Goal: Task Accomplishment & Management: Complete application form

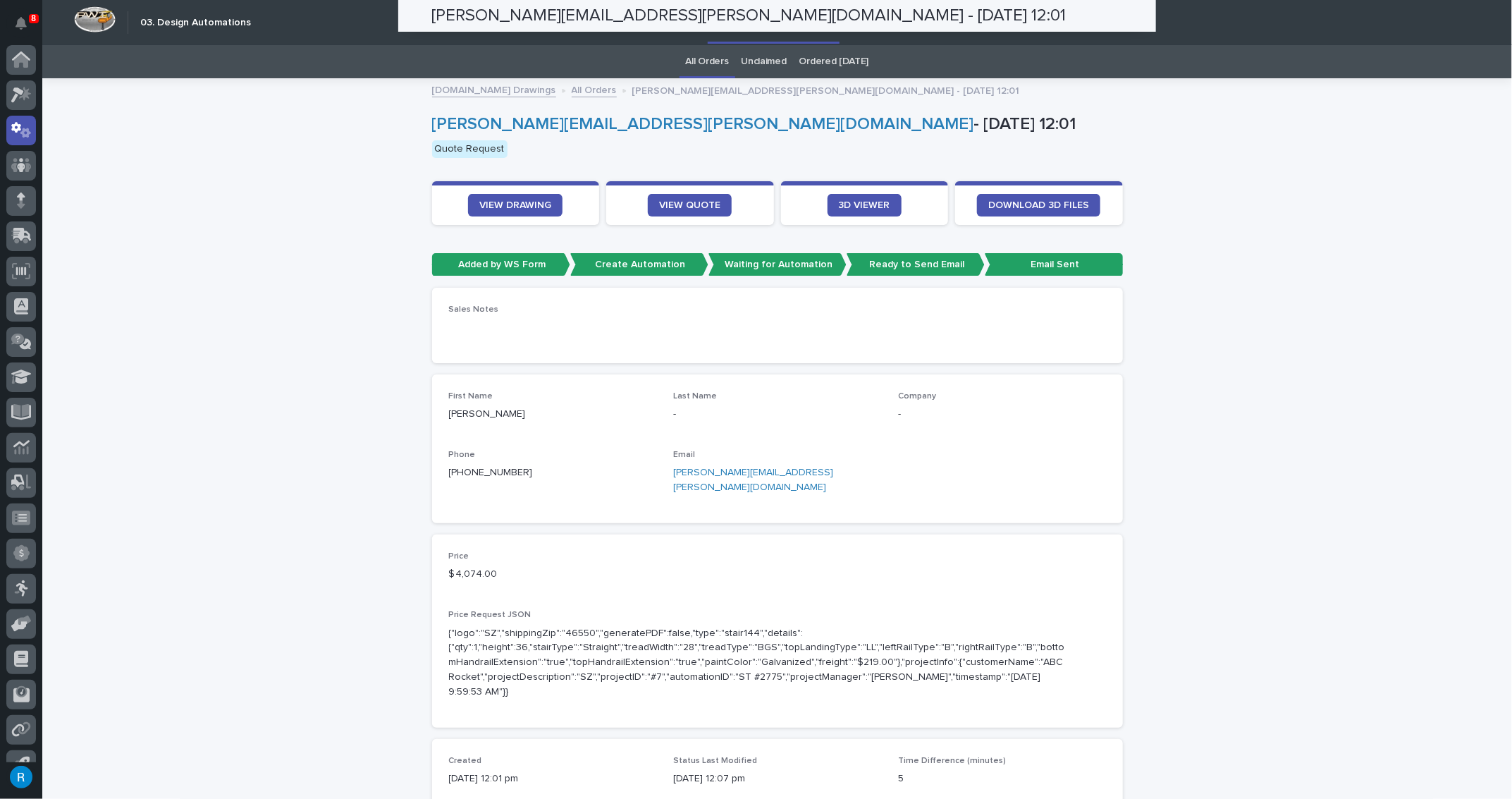
scroll to position [23, 0]
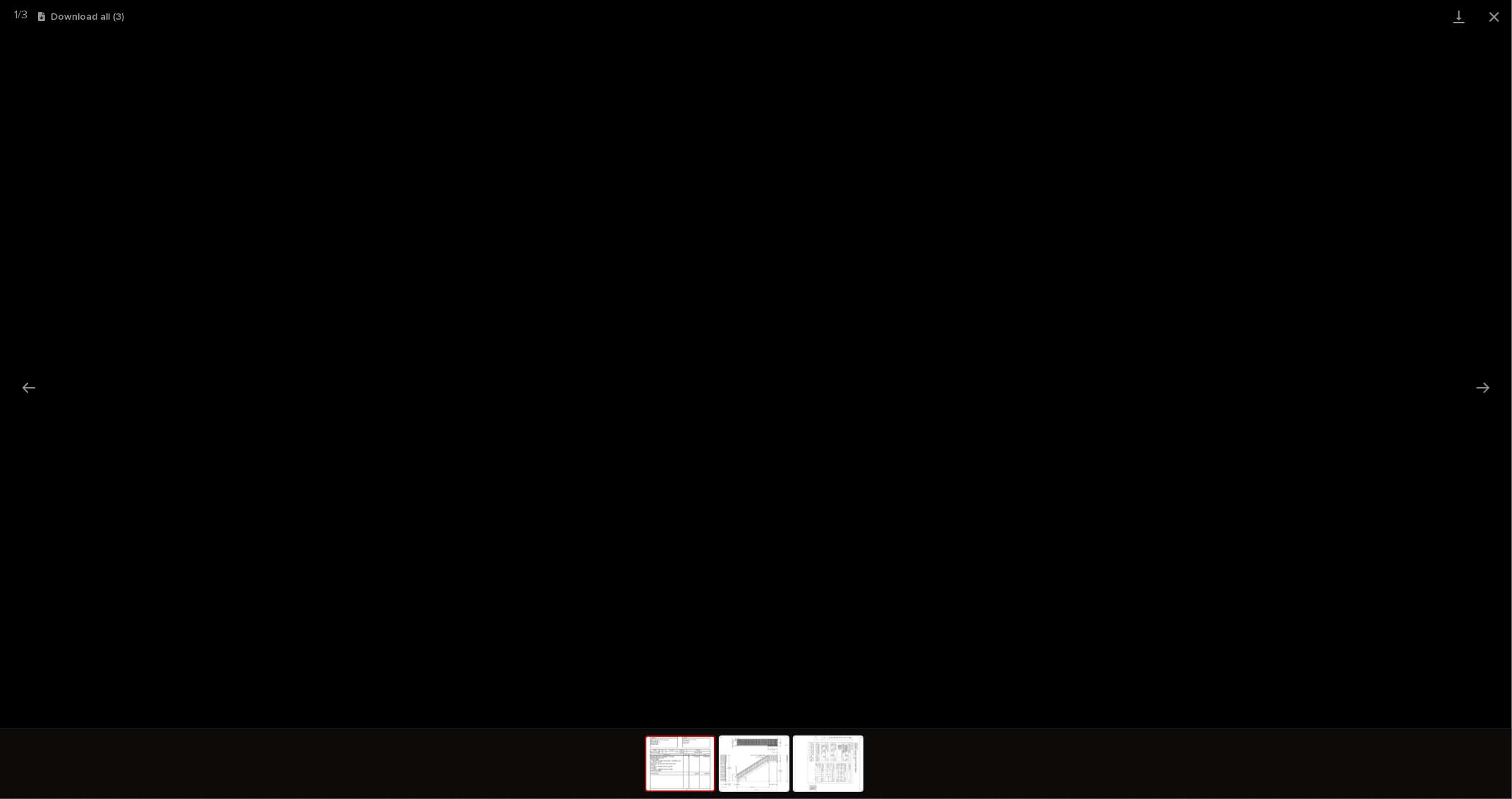
scroll to position [23, 0]
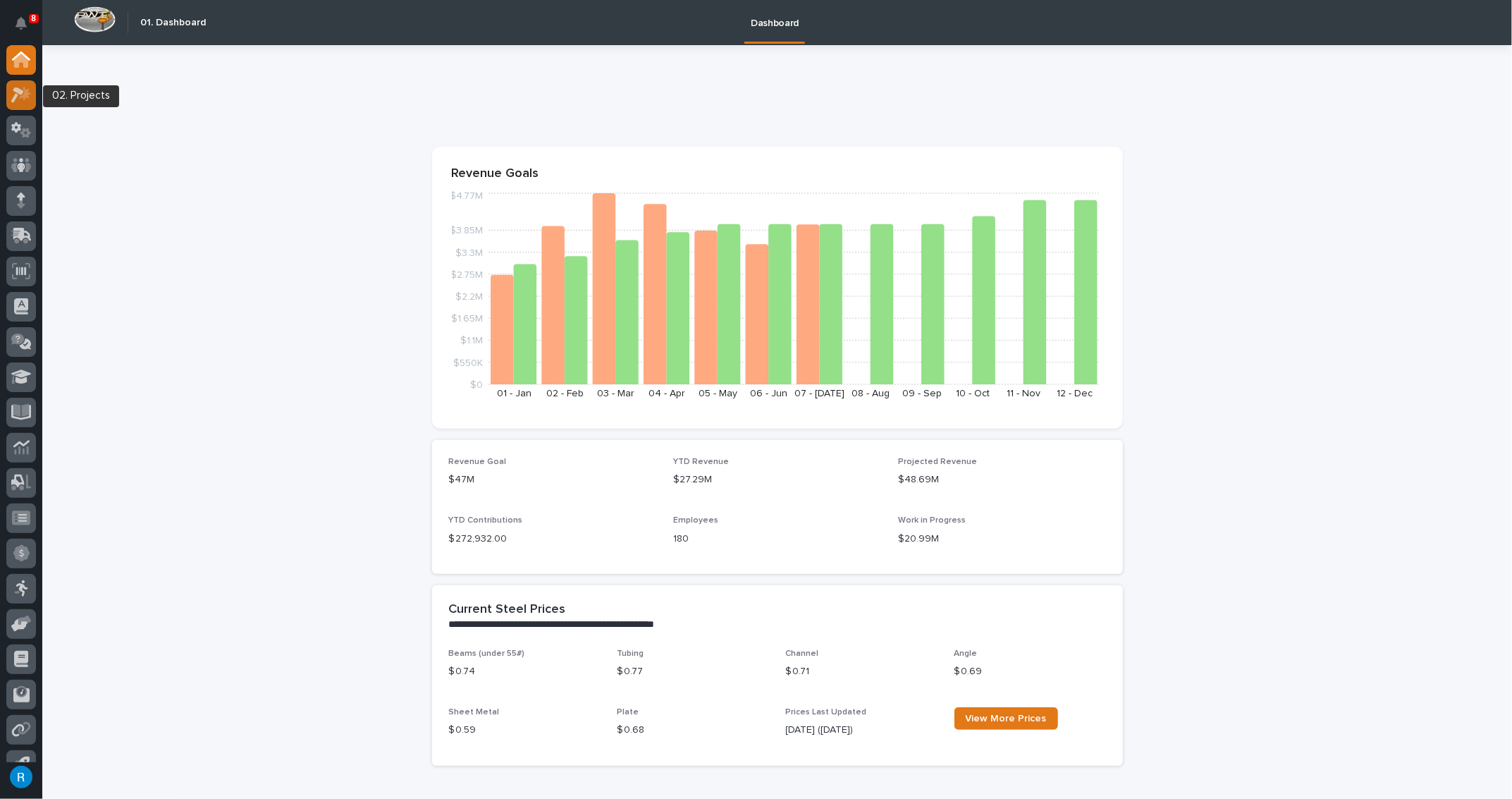
click at [23, 92] on icon at bounding box center [21, 95] width 21 height 16
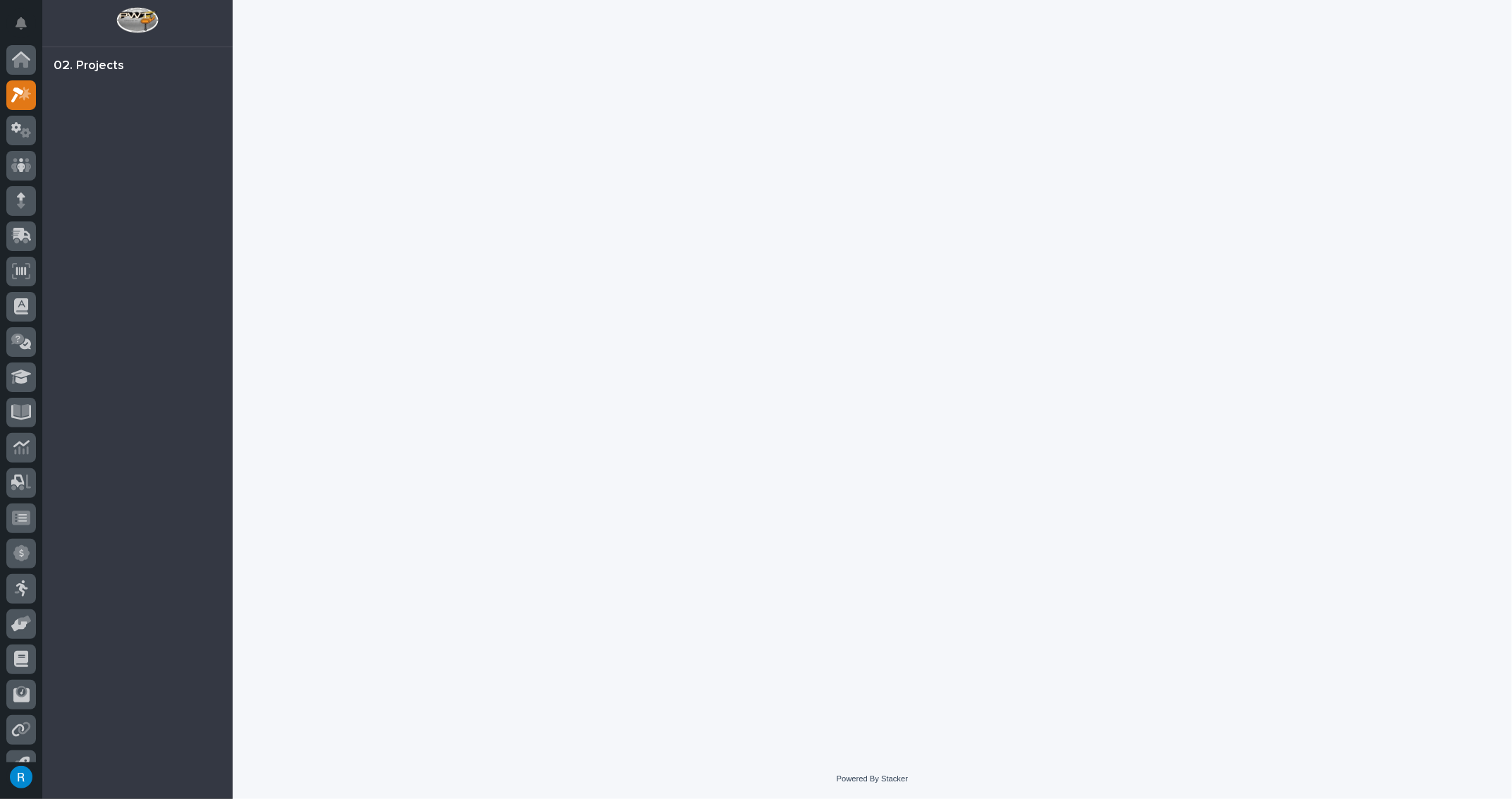
scroll to position [23, 0]
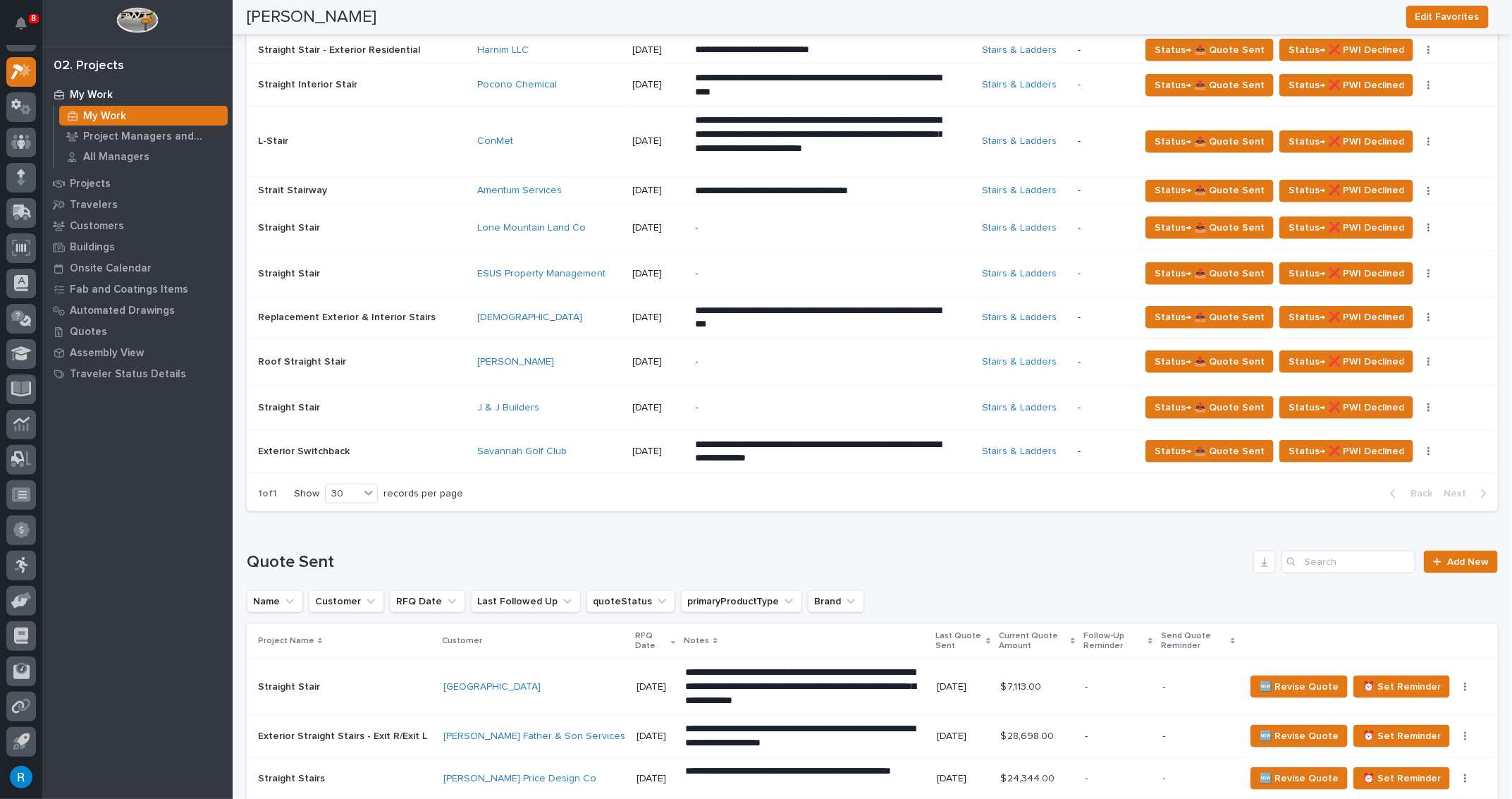
scroll to position [832, 0]
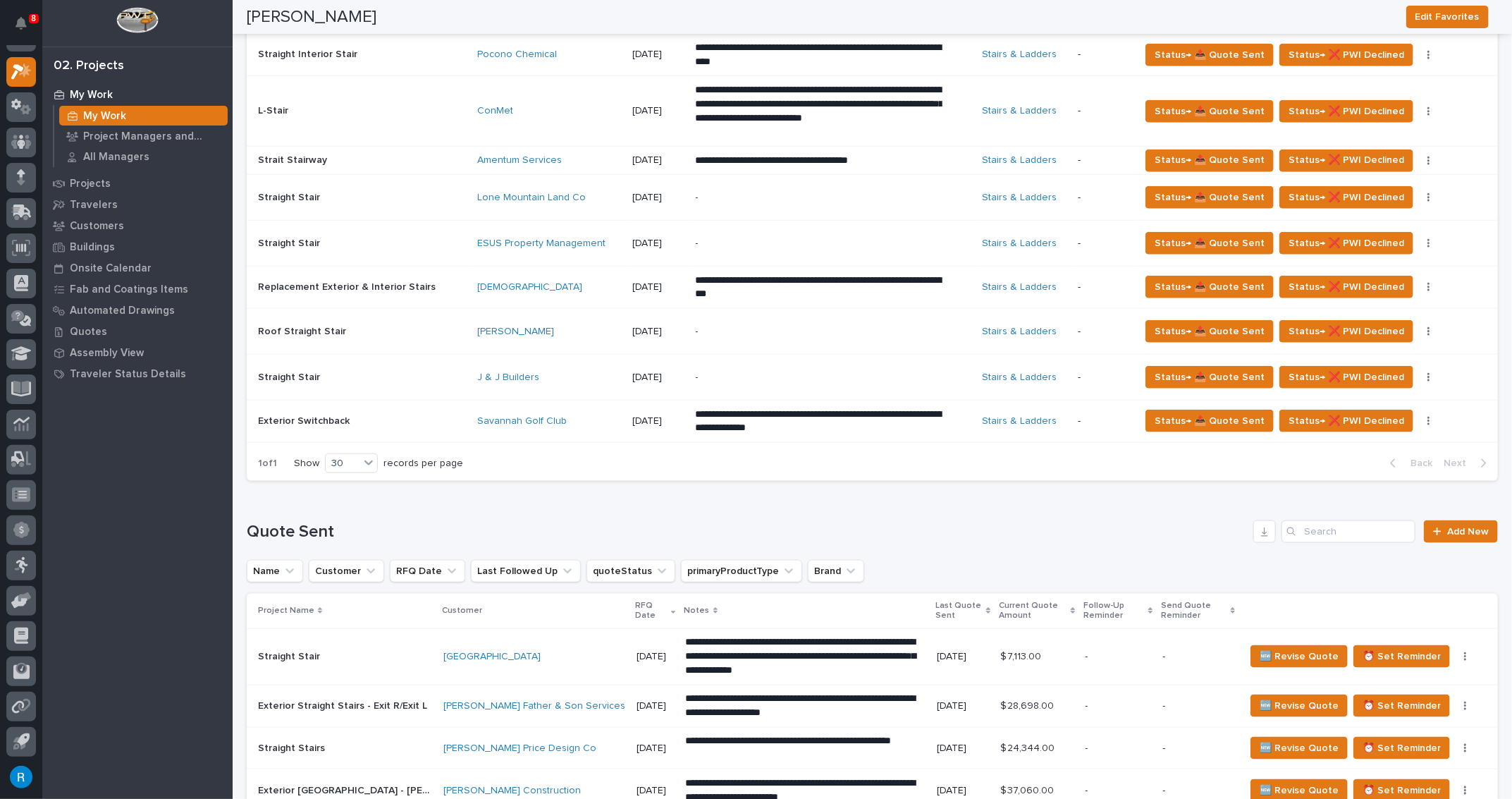
click at [761, 380] on div "-" at bounding box center [819, 377] width 247 height 32
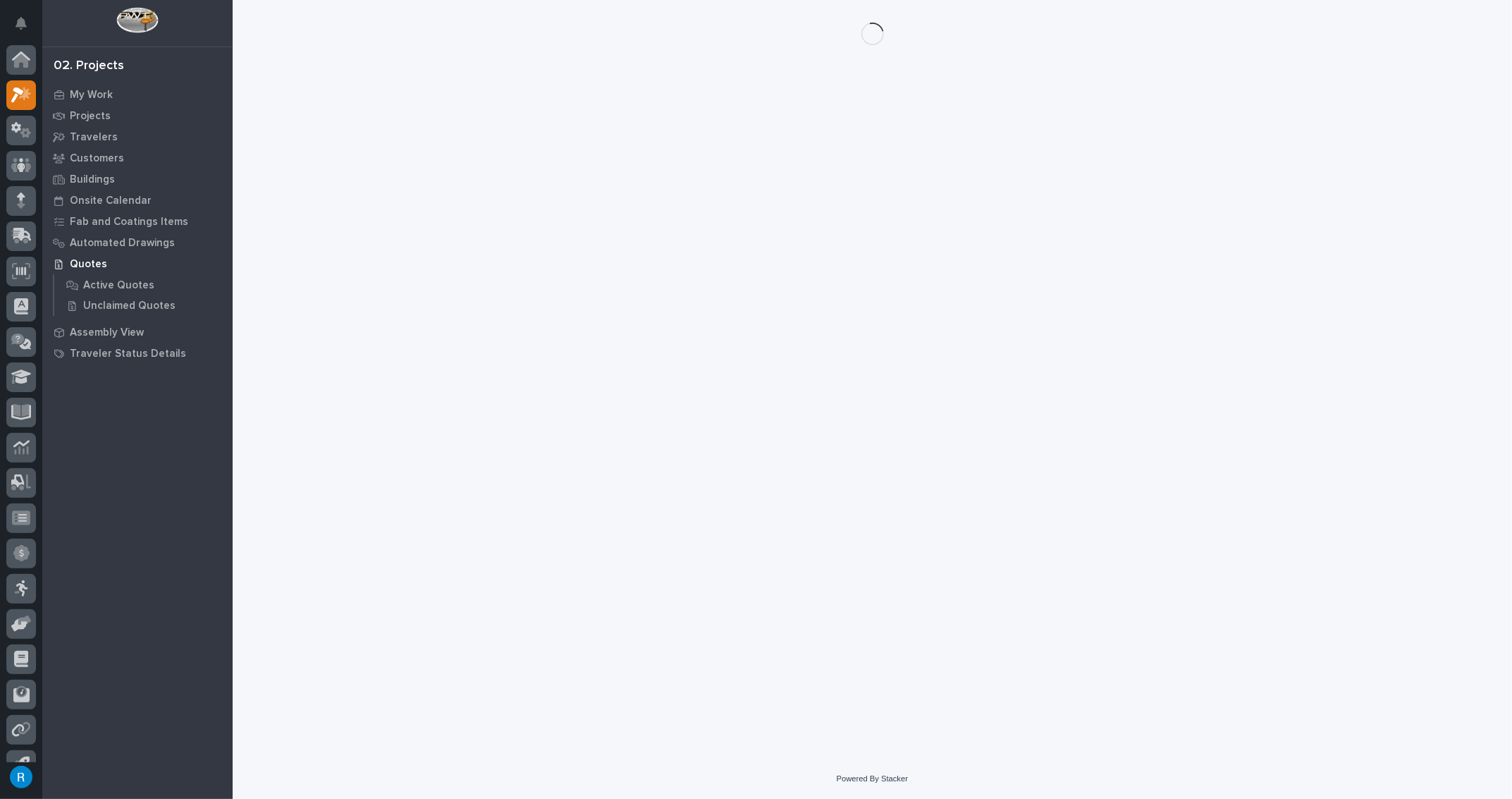
scroll to position [23, 0]
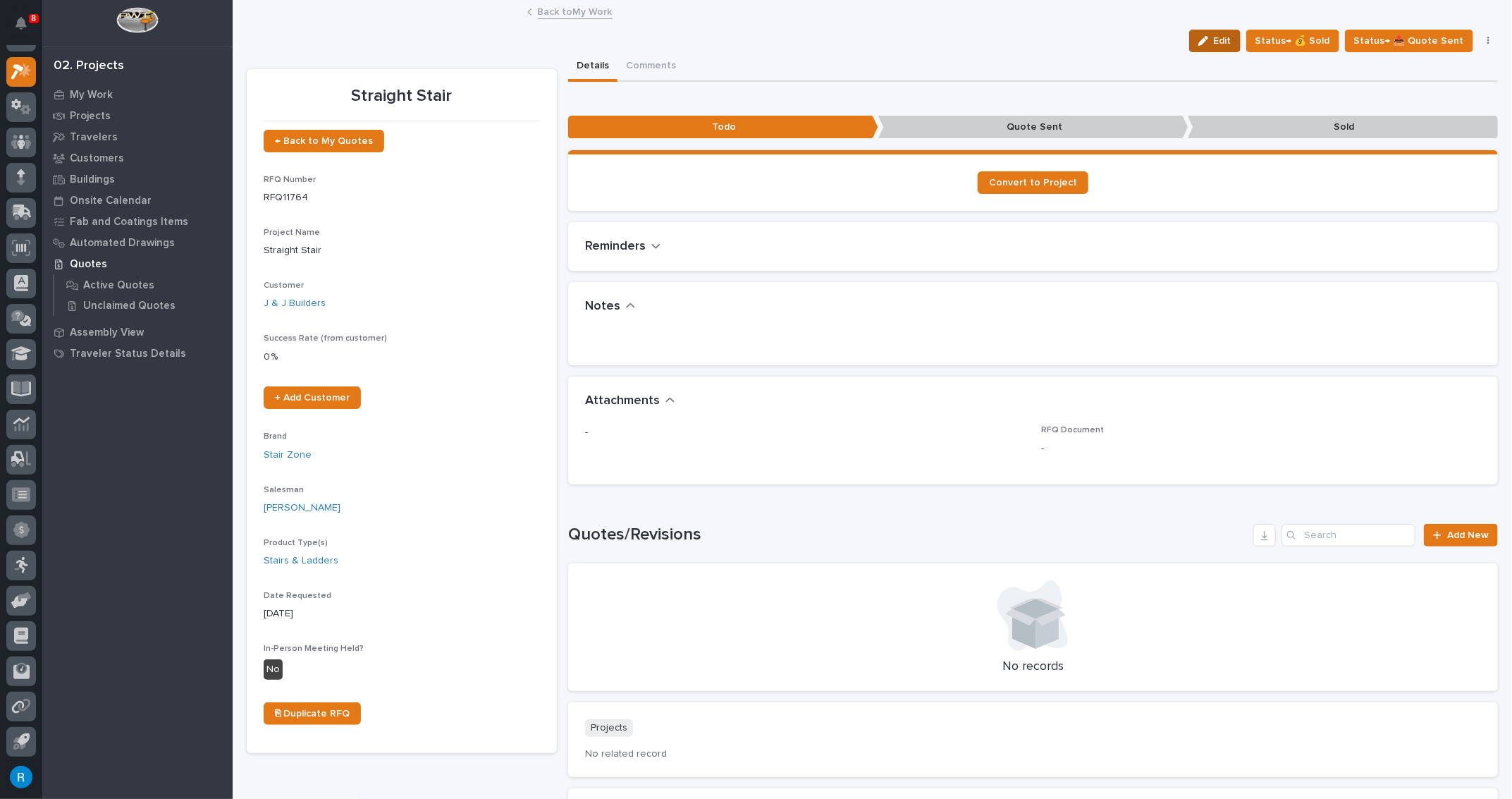
click at [1223, 38] on span "Edit" at bounding box center [1222, 41] width 18 height 13
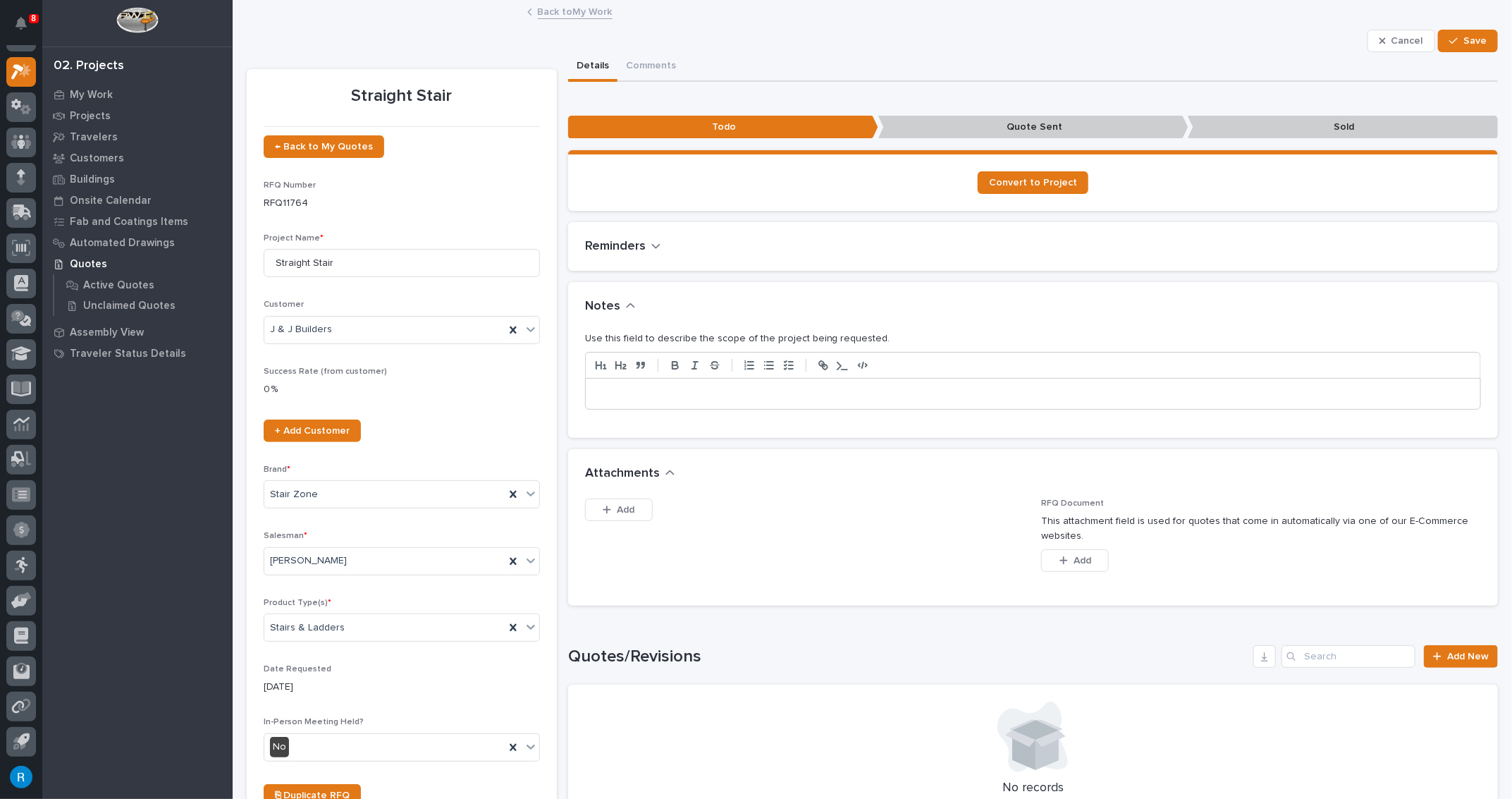
click at [615, 391] on p at bounding box center [1033, 394] width 874 height 14
click at [1471, 44] on span "Save" at bounding box center [1475, 41] width 23 height 13
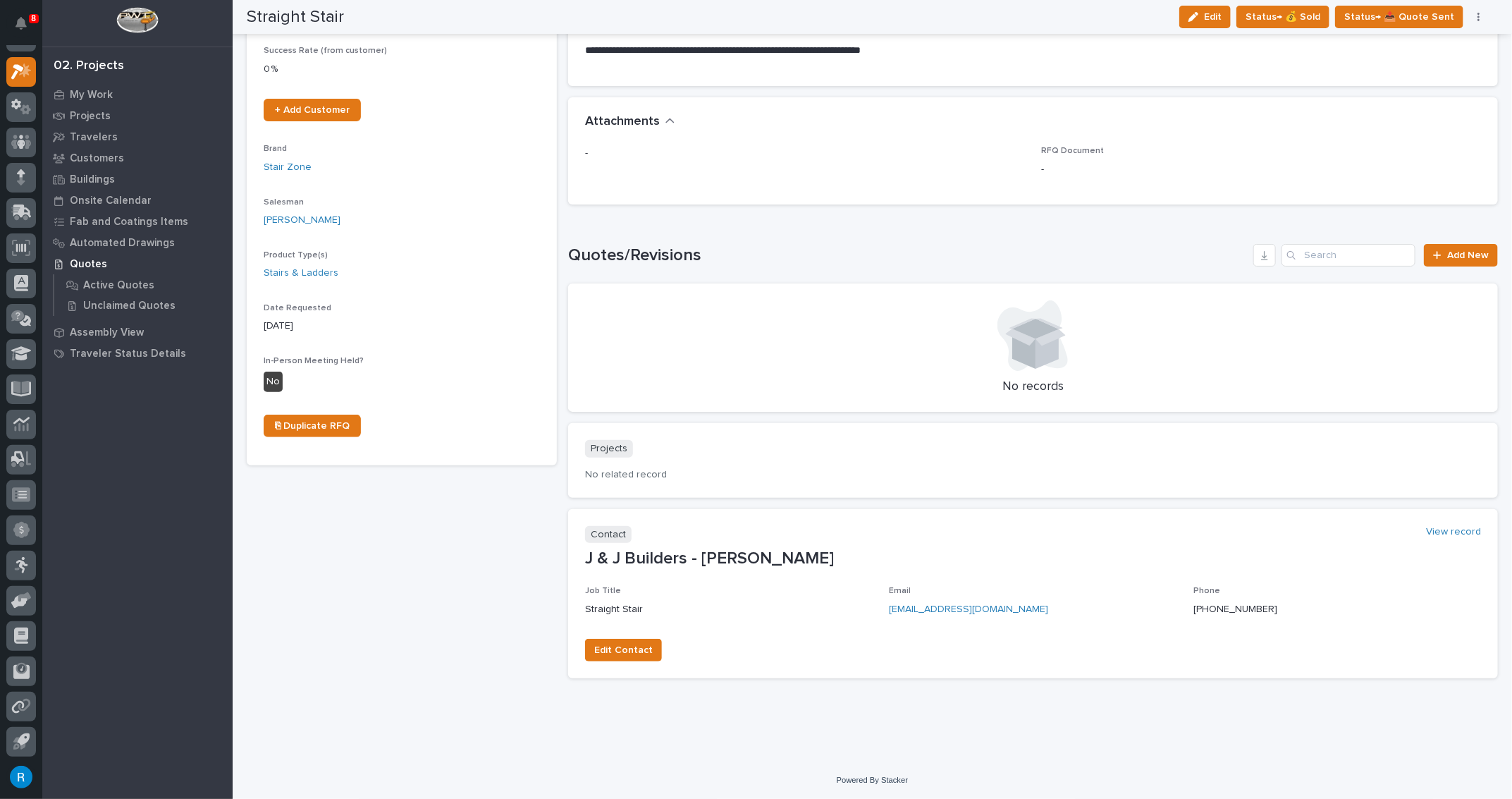
scroll to position [0, 0]
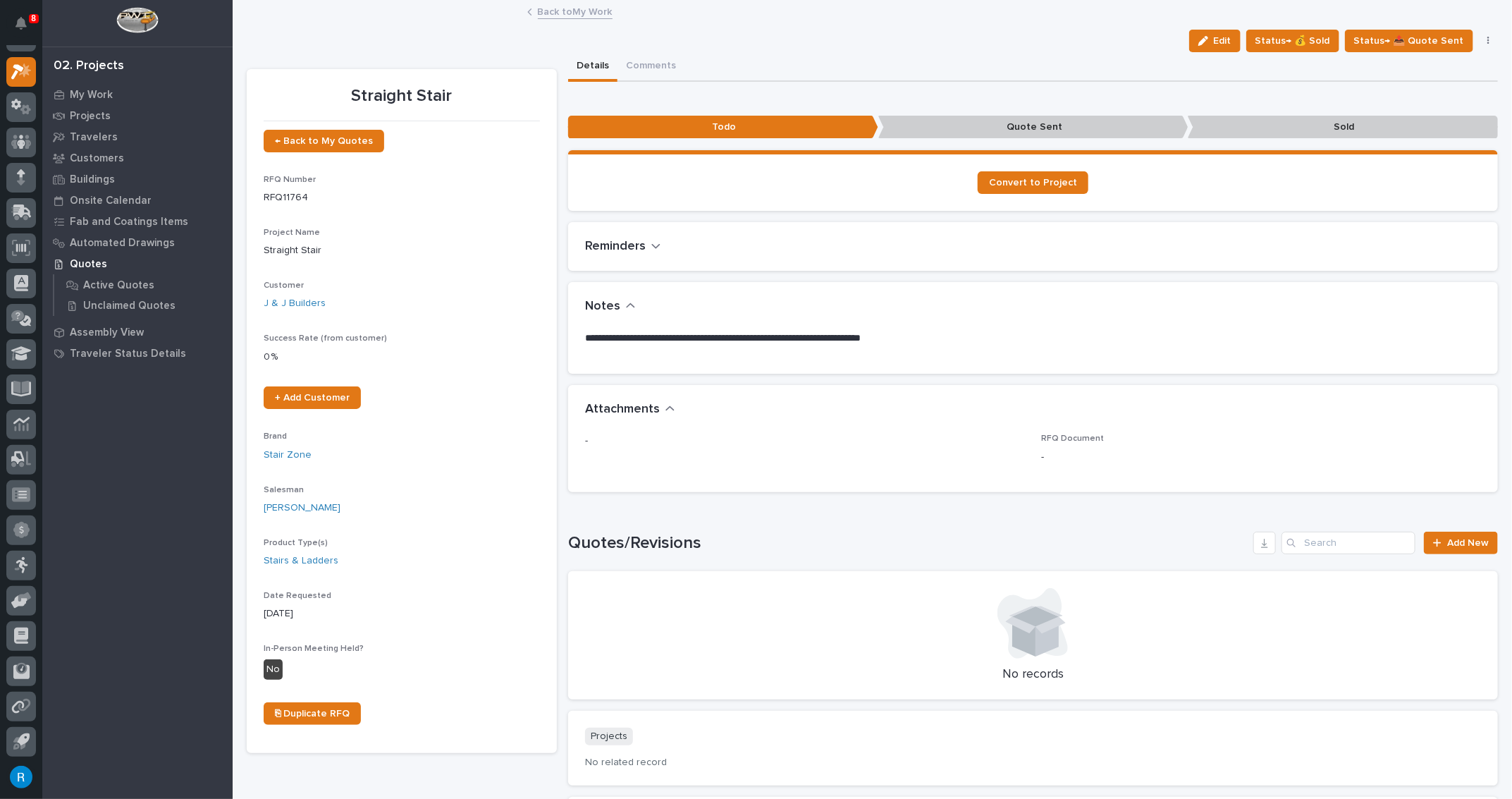
click at [565, 11] on link "Back to My Work" at bounding box center [575, 11] width 75 height 16
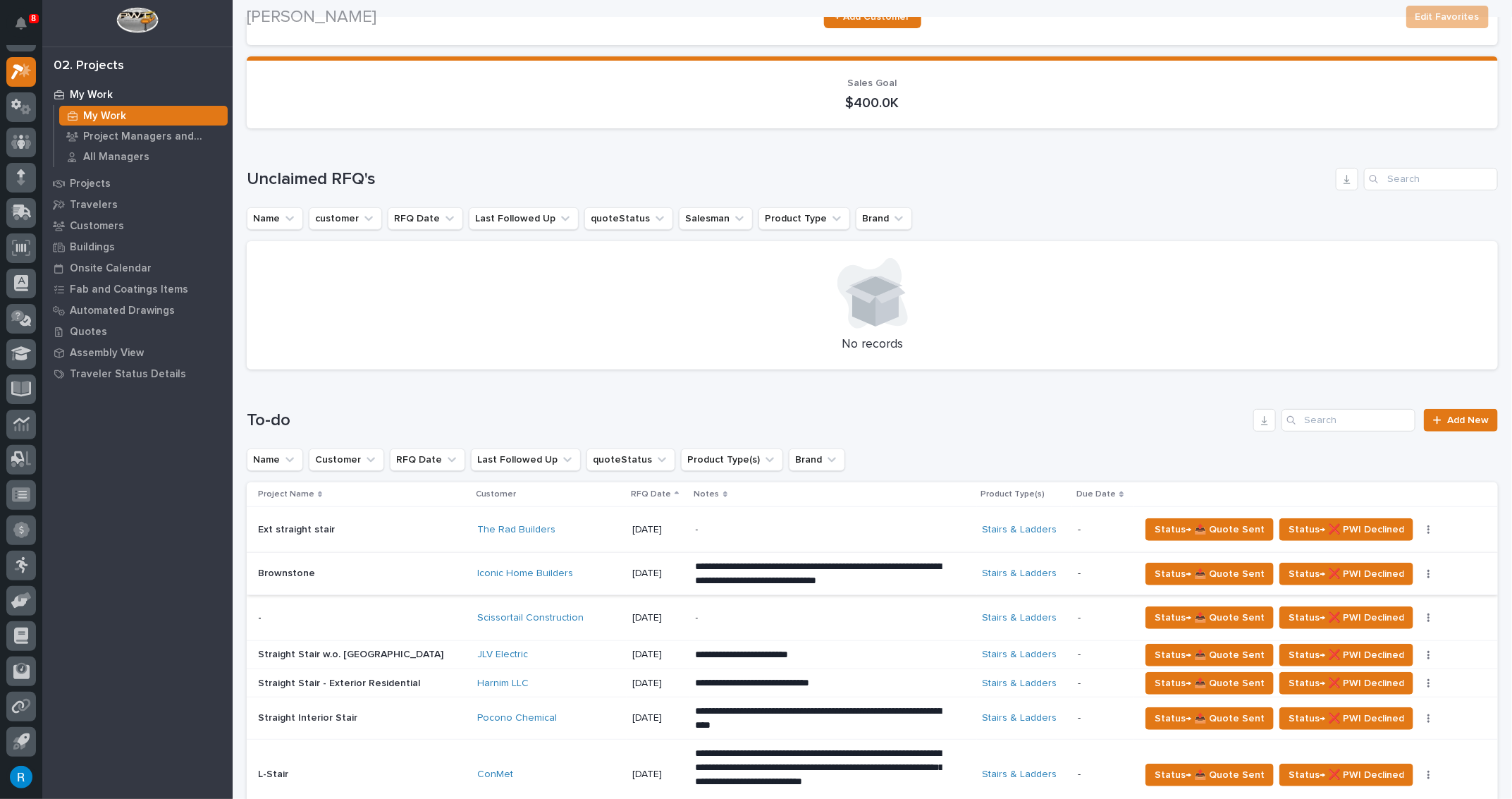
scroll to position [192, 0]
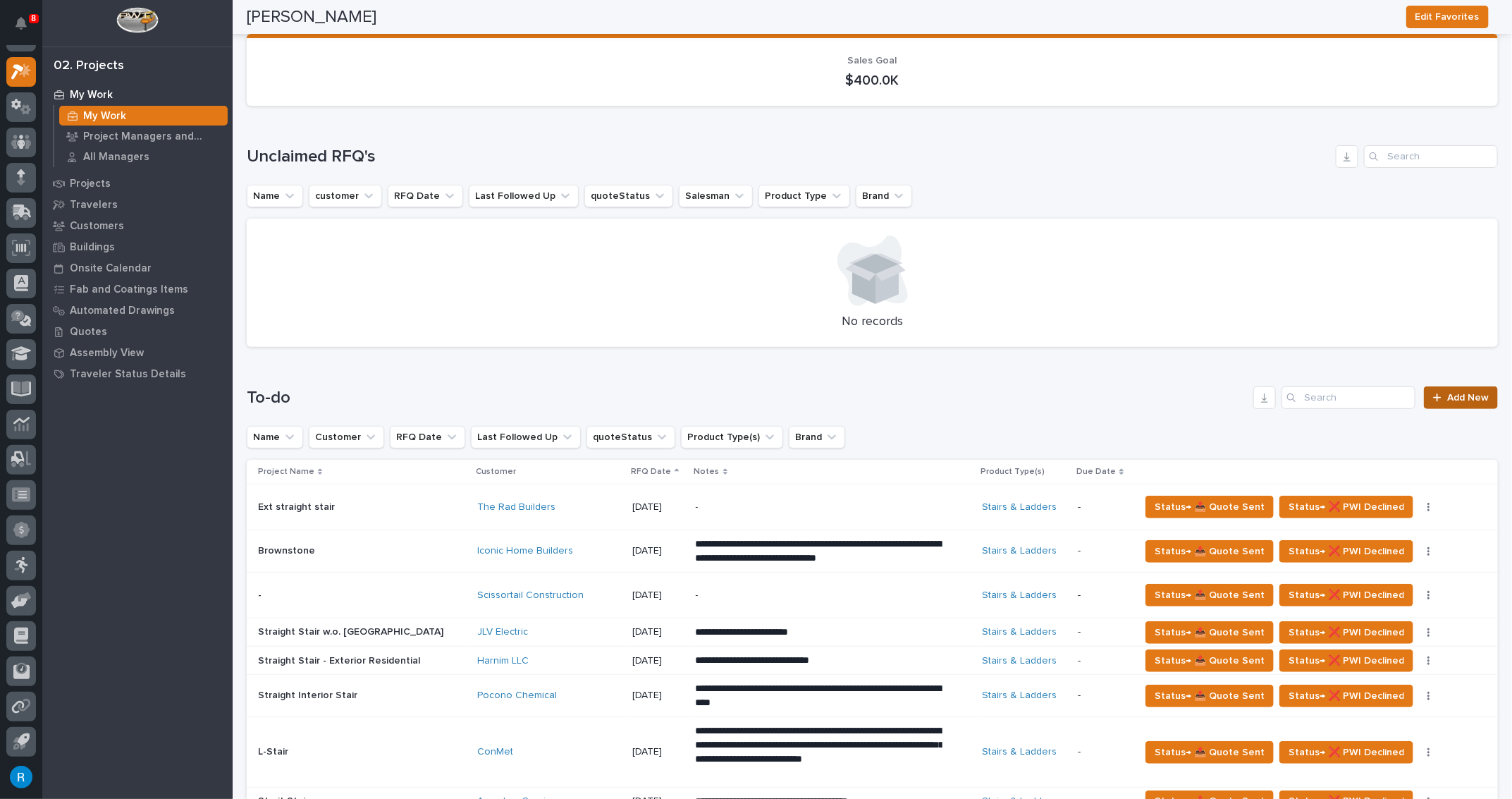
click at [1453, 400] on span "Add New" at bounding box center [1468, 398] width 41 height 10
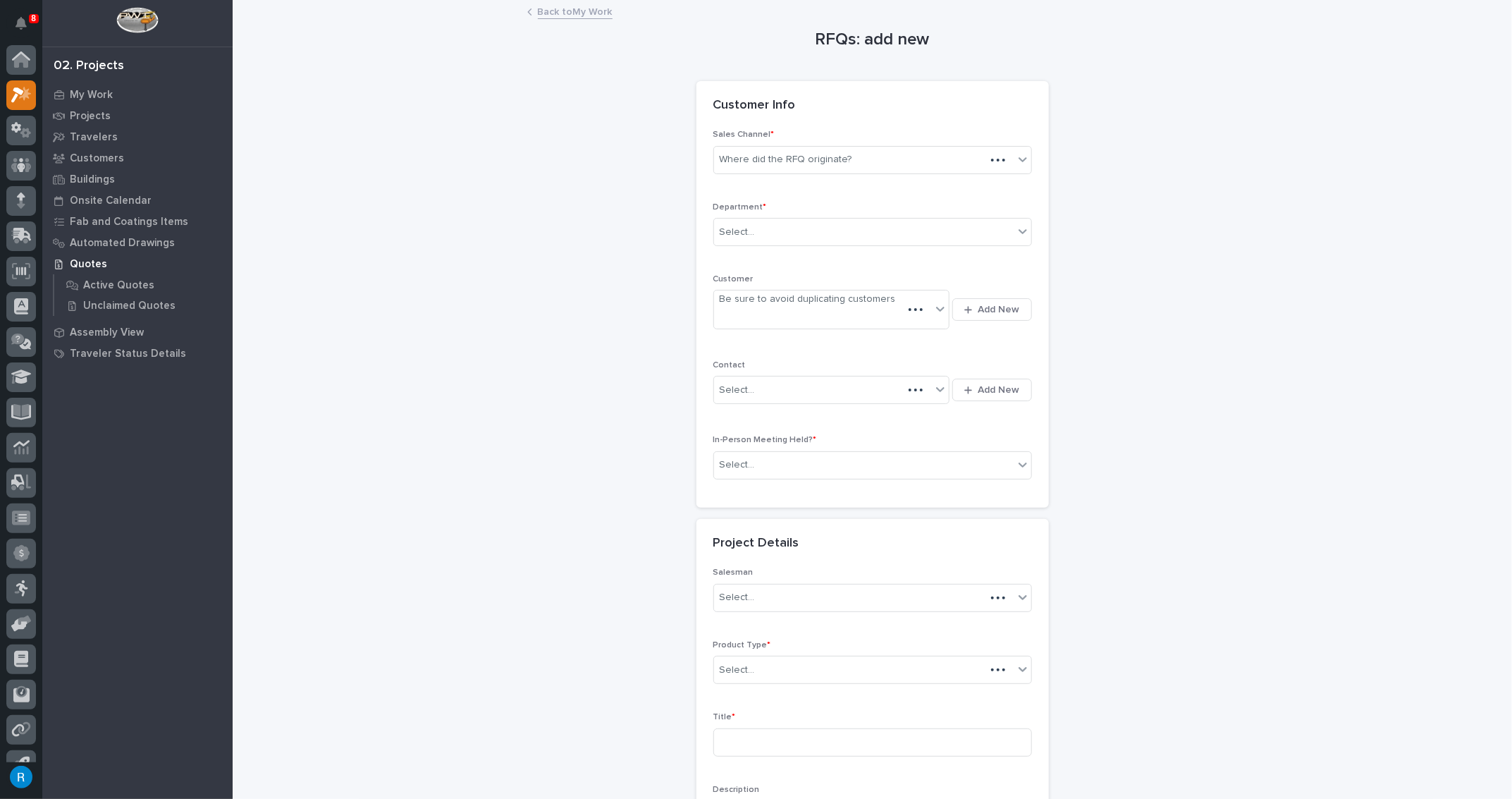
scroll to position [23, 0]
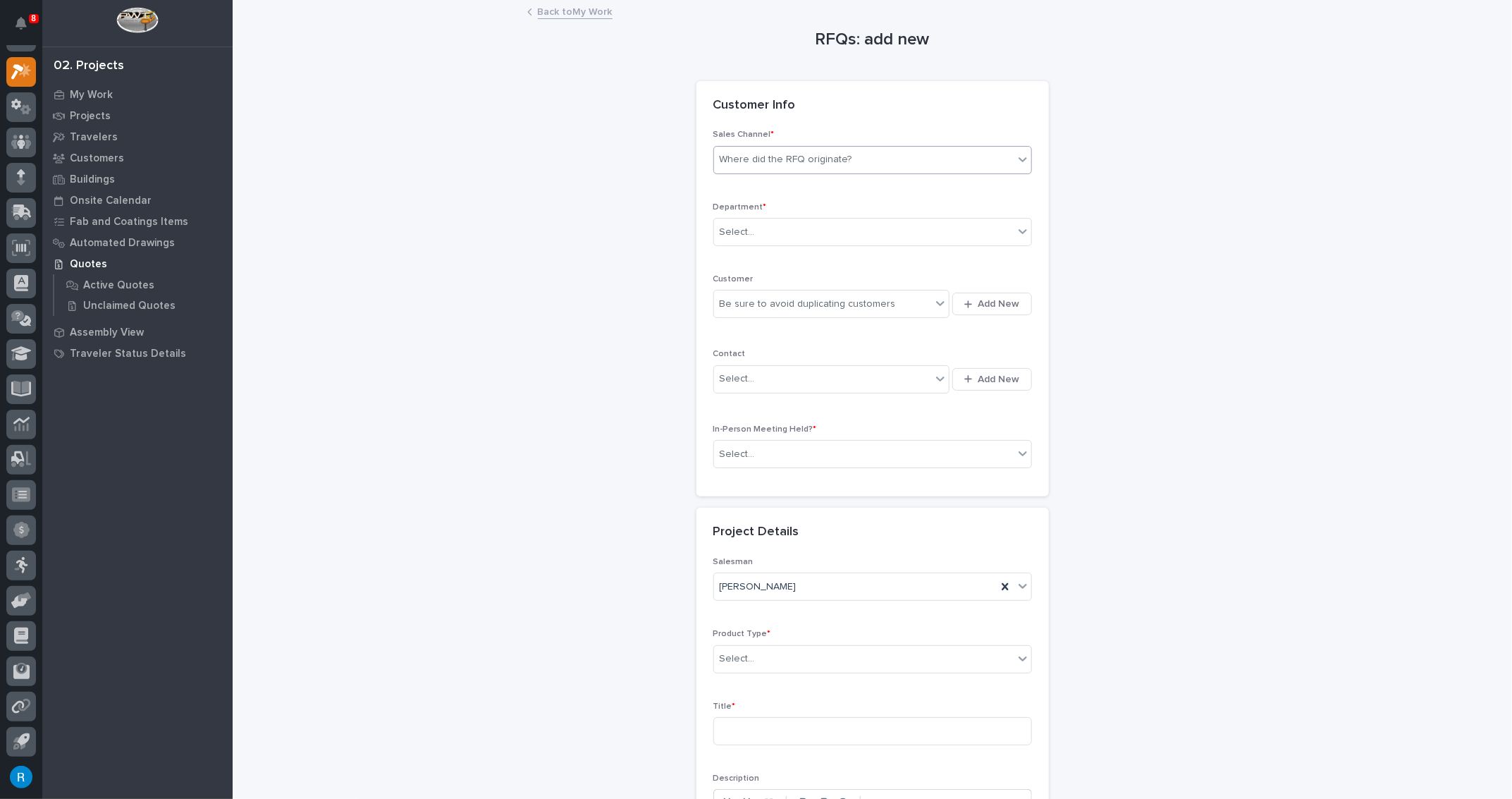
click at [803, 162] on div "Where did the RFQ originate?" at bounding box center [786, 159] width 132 height 15
click at [725, 233] on div "Stair Zone" at bounding box center [868, 235] width 317 height 25
click at [746, 235] on div "Select..." at bounding box center [738, 232] width 36 height 15
click at [738, 258] on span "National Sales" at bounding box center [751, 257] width 71 height 16
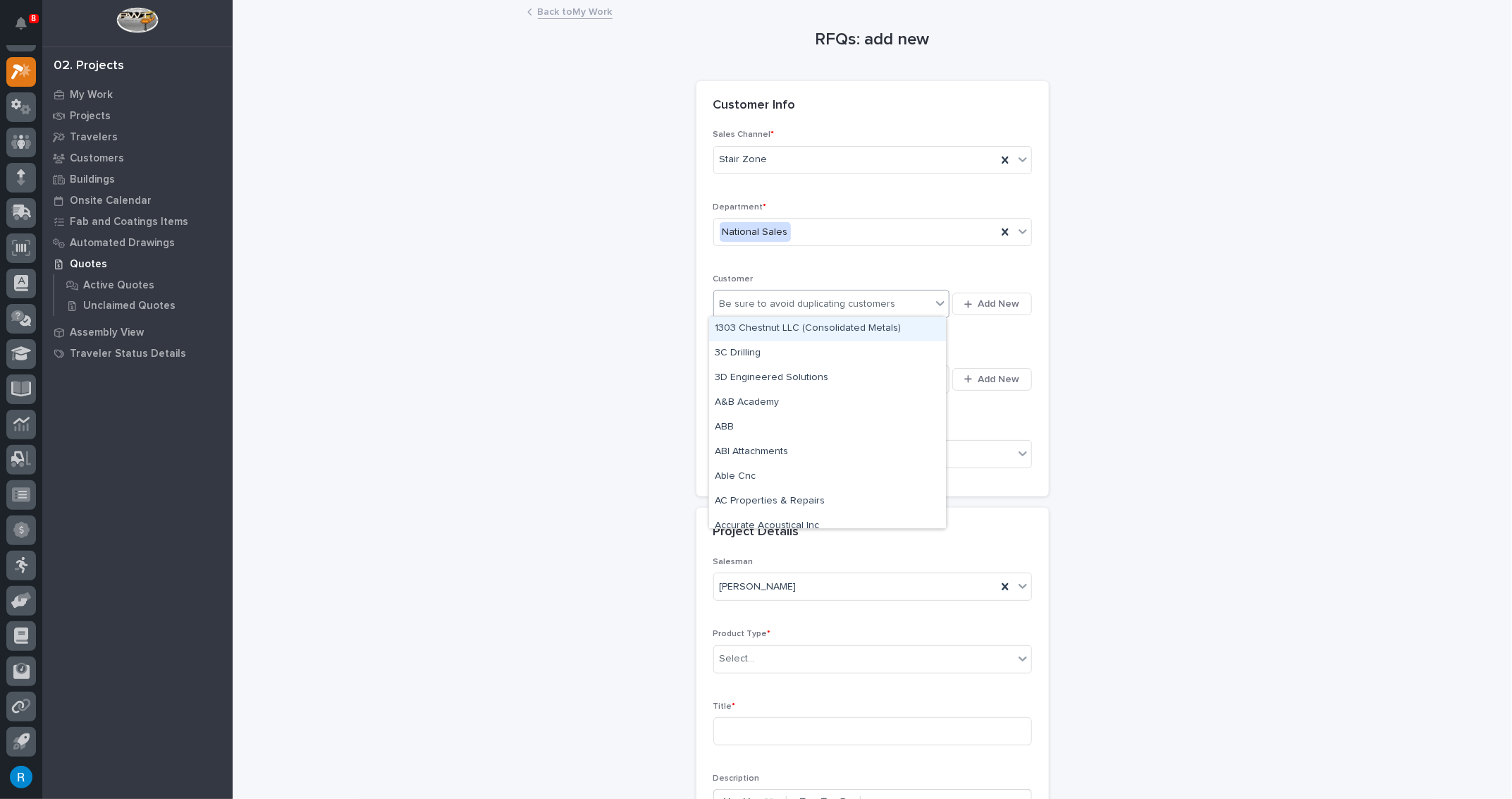
click at [734, 304] on div "Be sure to avoid duplicating customers" at bounding box center [808, 304] width 176 height 15
type input "*****"
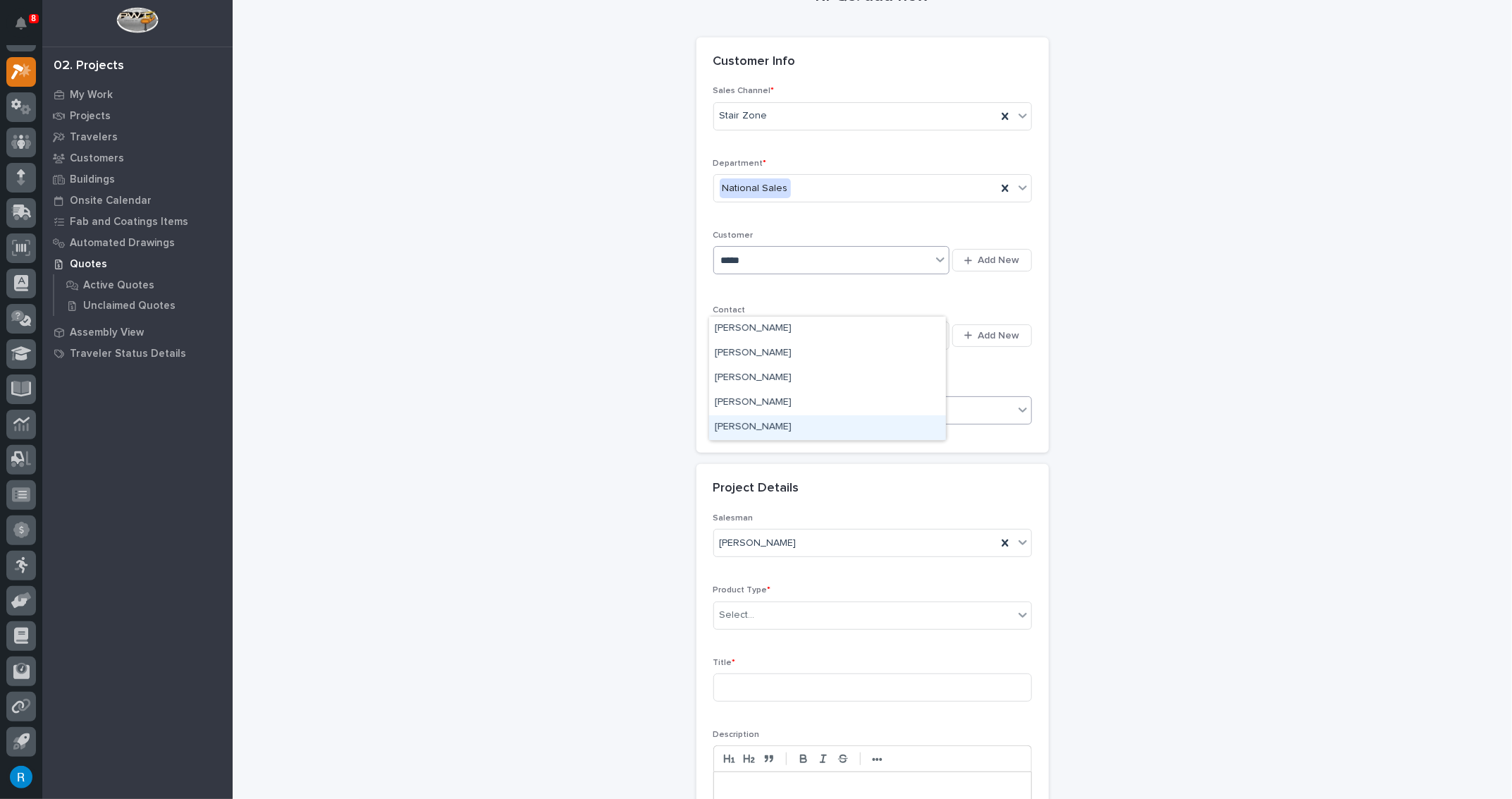
scroll to position [63, 0]
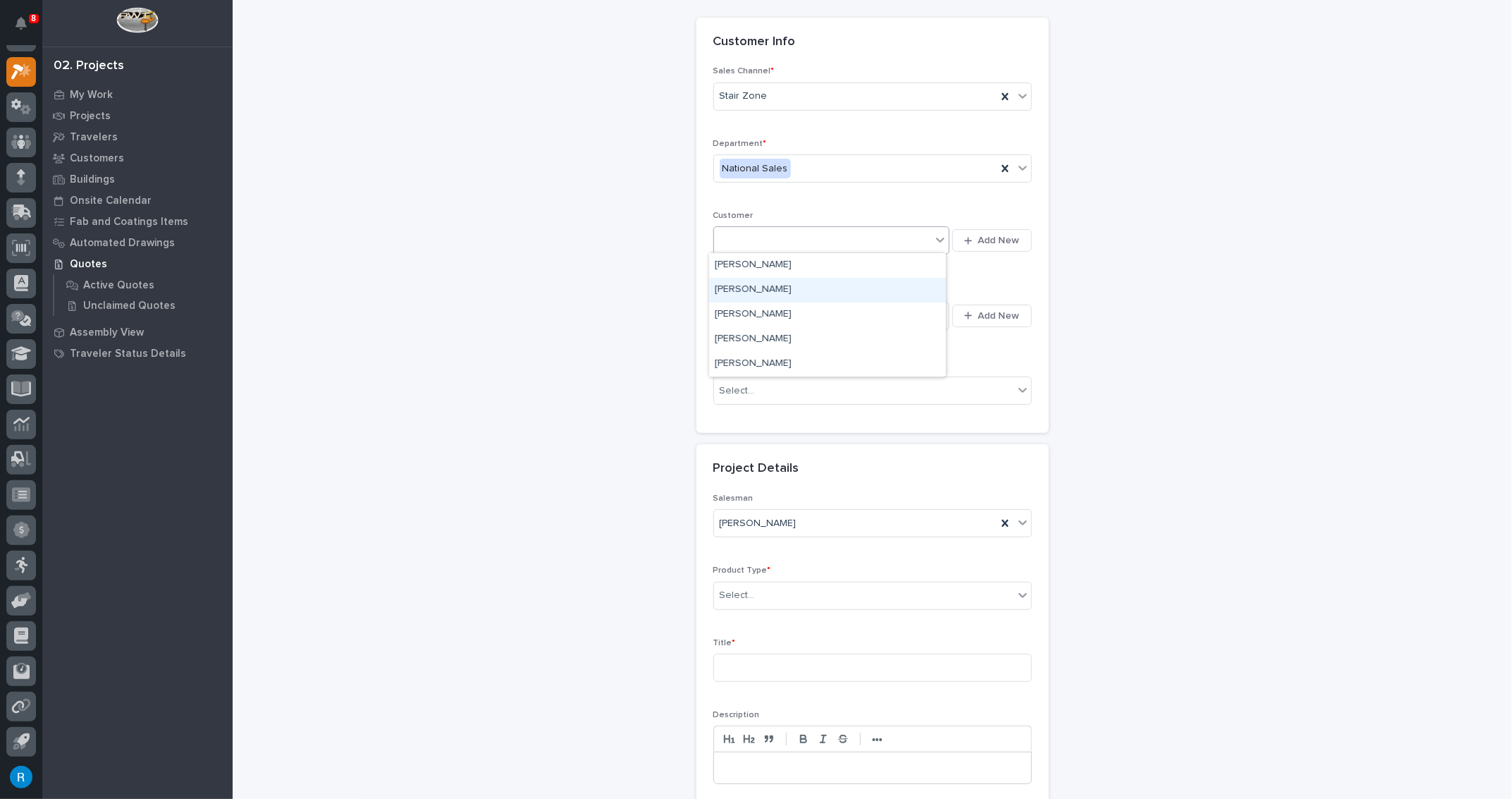
click at [758, 235] on div "[PERSON_NAME]" at bounding box center [823, 240] width 218 height 23
type input "*********"
click at [998, 238] on span "Add New" at bounding box center [999, 240] width 41 height 13
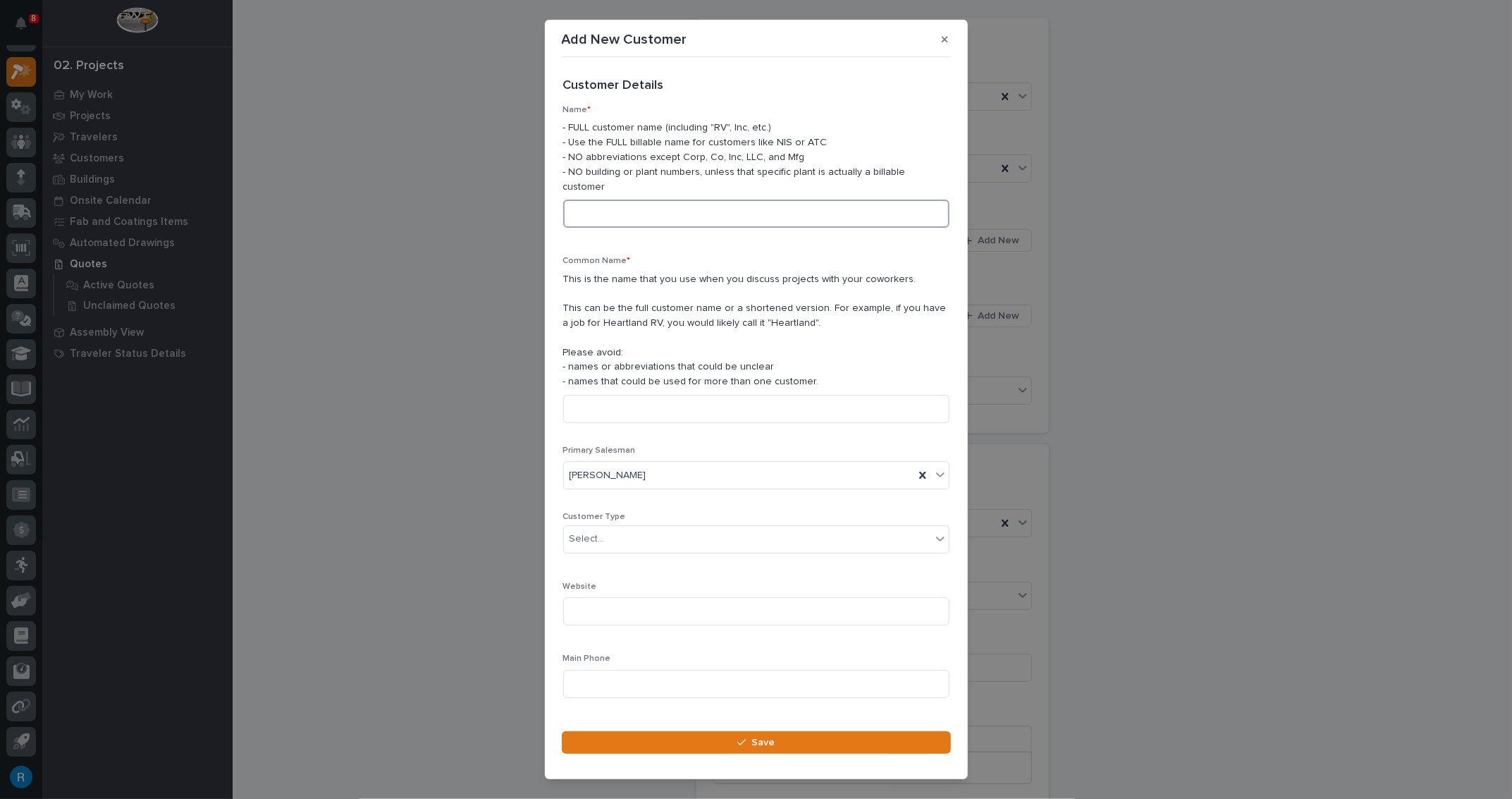
click at [593, 199] on input at bounding box center [756, 213] width 386 height 28
type input "[PERSON_NAME] Fabrication"
click at [581, 395] on input at bounding box center [756, 409] width 386 height 28
type input "[PERSON_NAME] Fabrication"
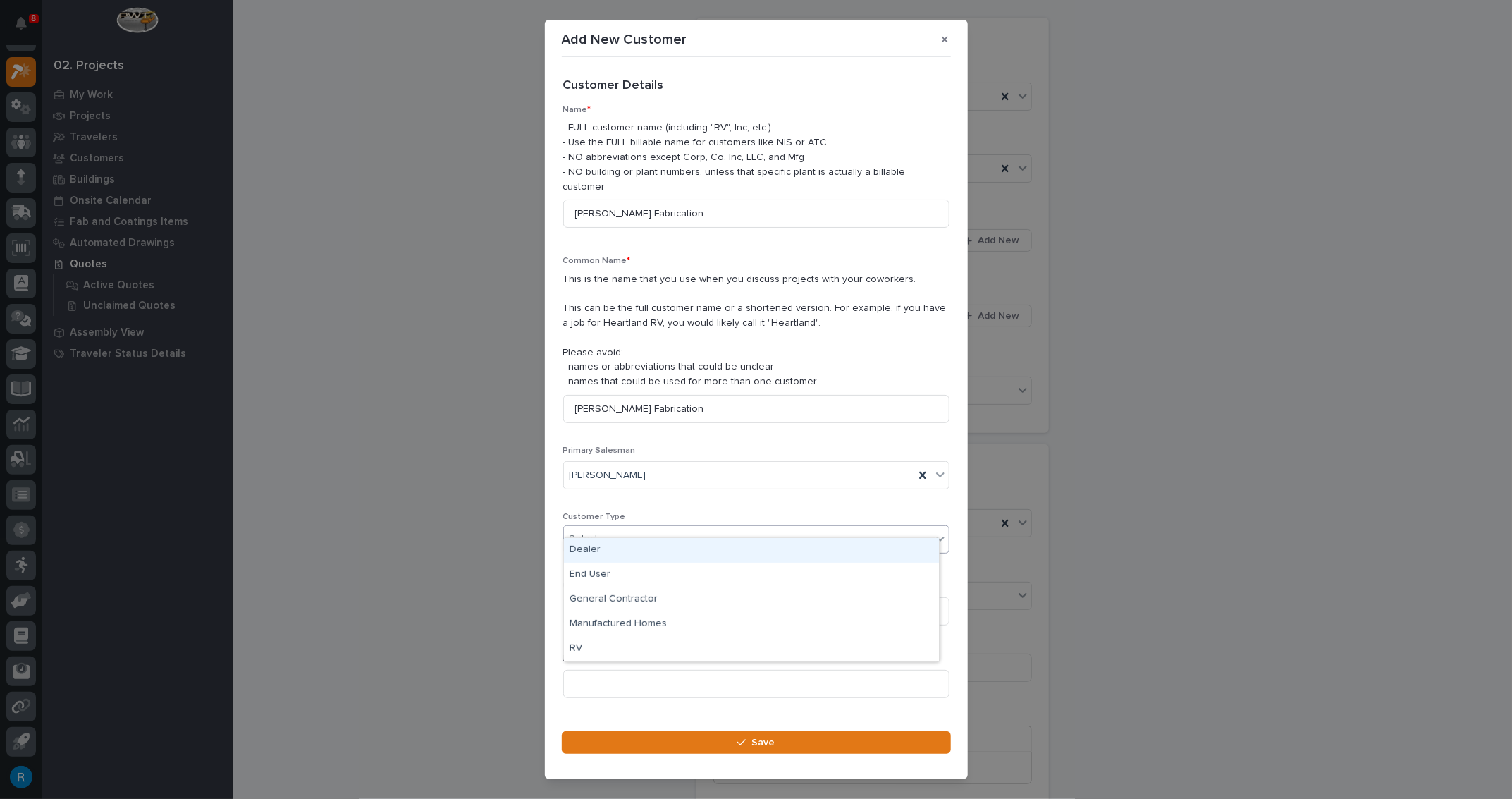
click at [617, 529] on div "Select..." at bounding box center [748, 539] width 367 height 23
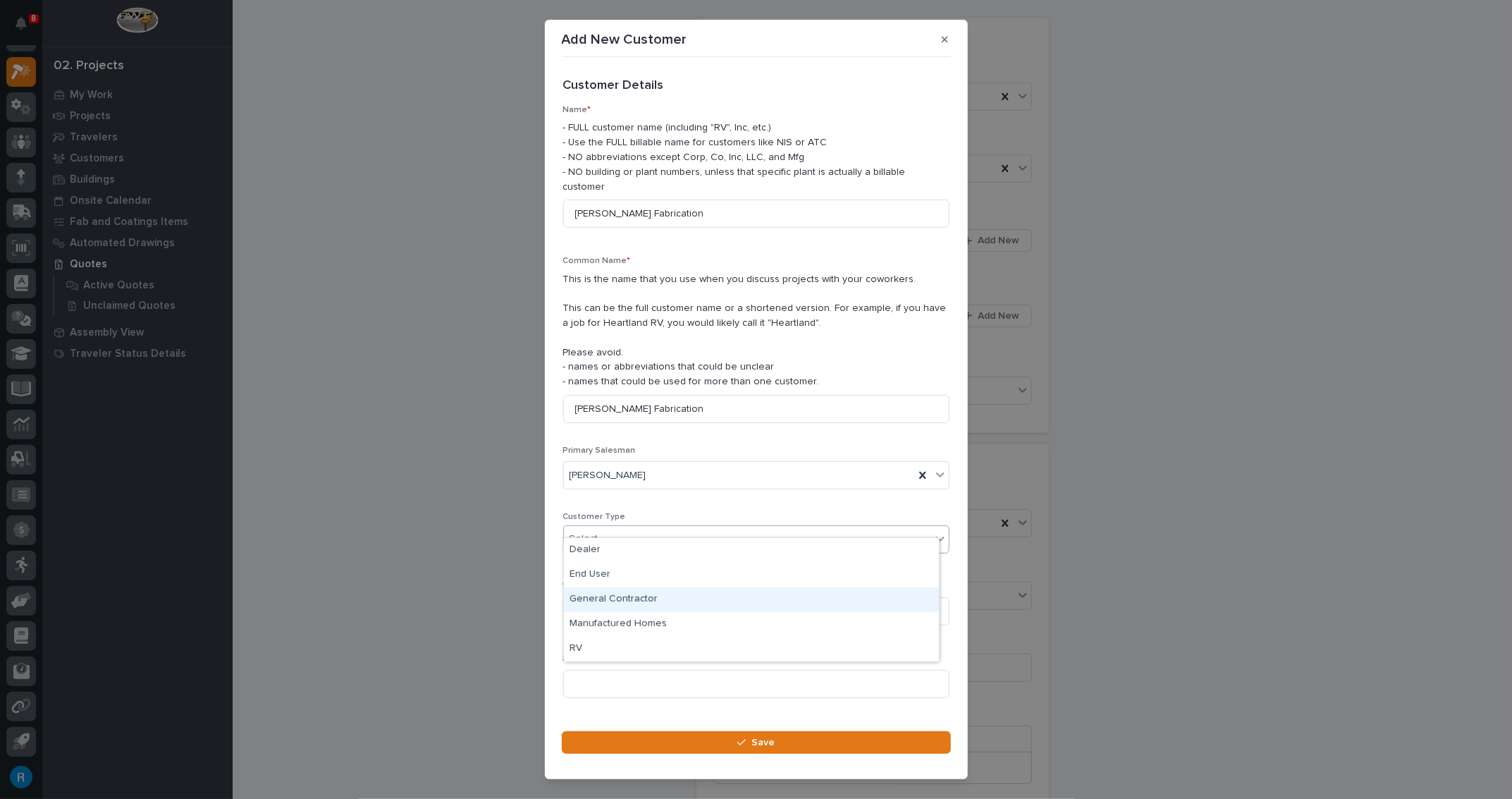
click at [598, 598] on div "General Contractor" at bounding box center [751, 599] width 375 height 25
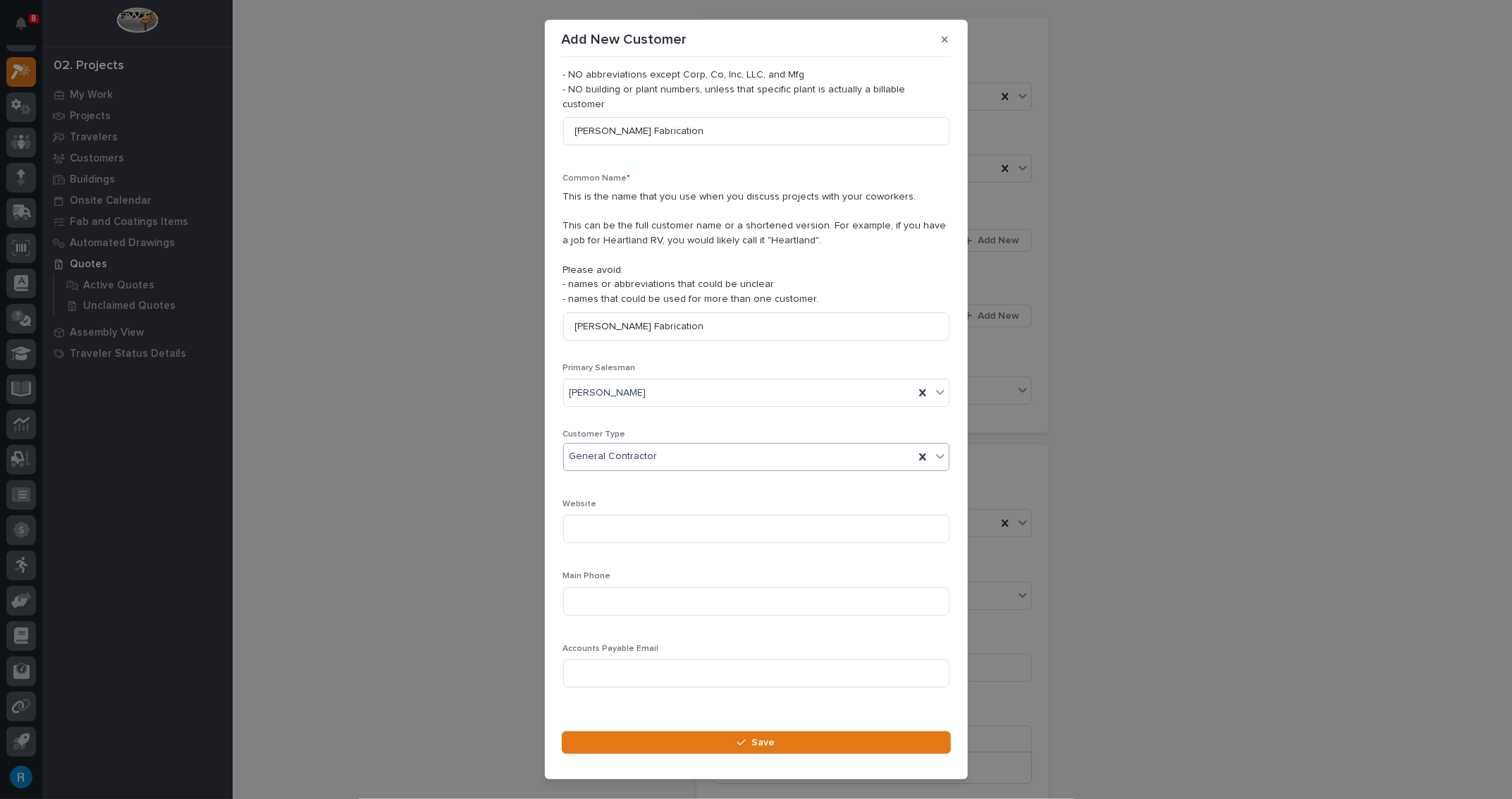
scroll to position [83, 0]
click at [585, 586] on input at bounding box center [756, 600] width 386 height 28
type input "[PHONE_NUMBER]"
click at [760, 744] on span "Save" at bounding box center [763, 742] width 23 height 13
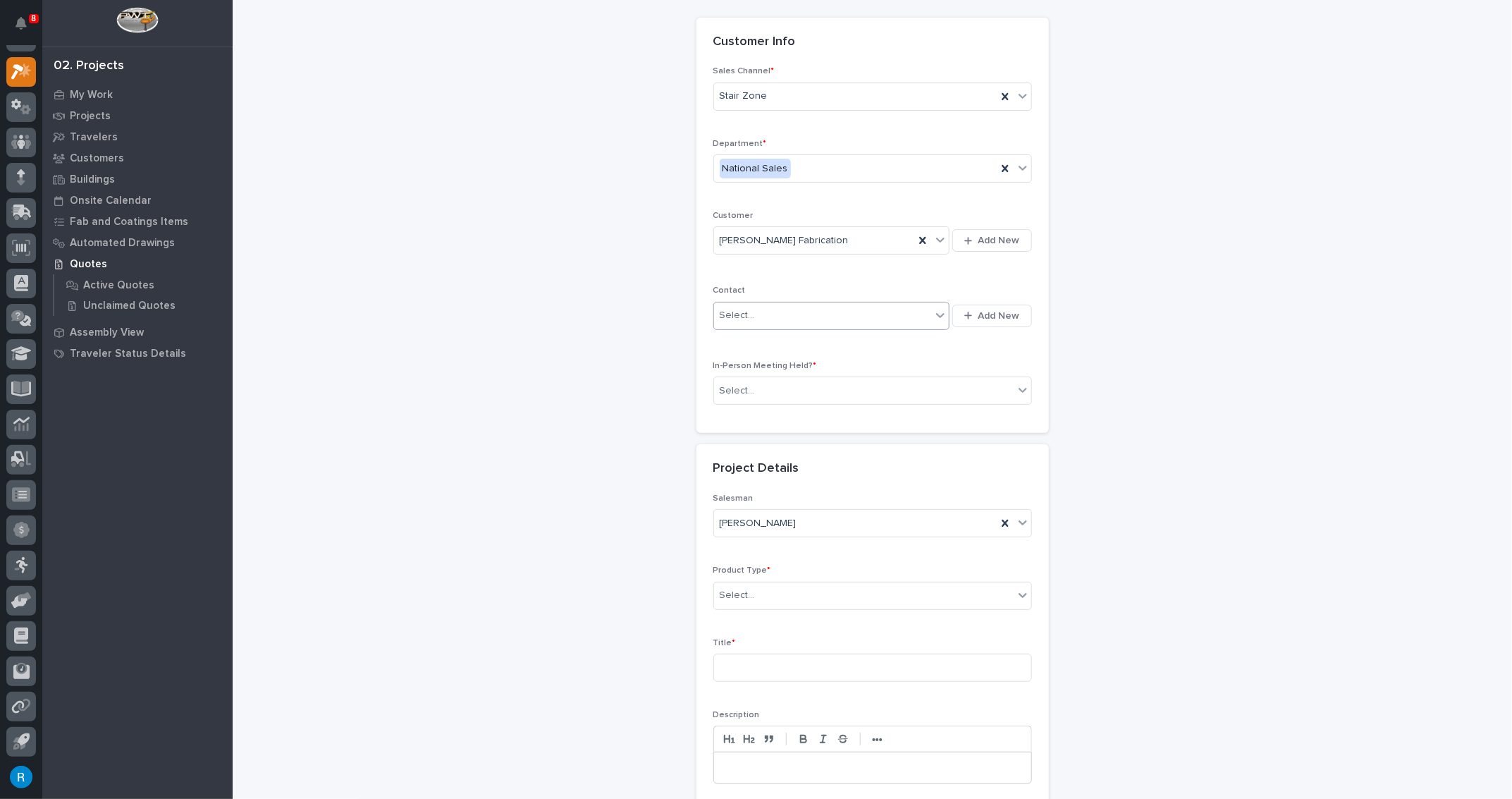
click at [781, 314] on div "Select..." at bounding box center [823, 315] width 218 height 23
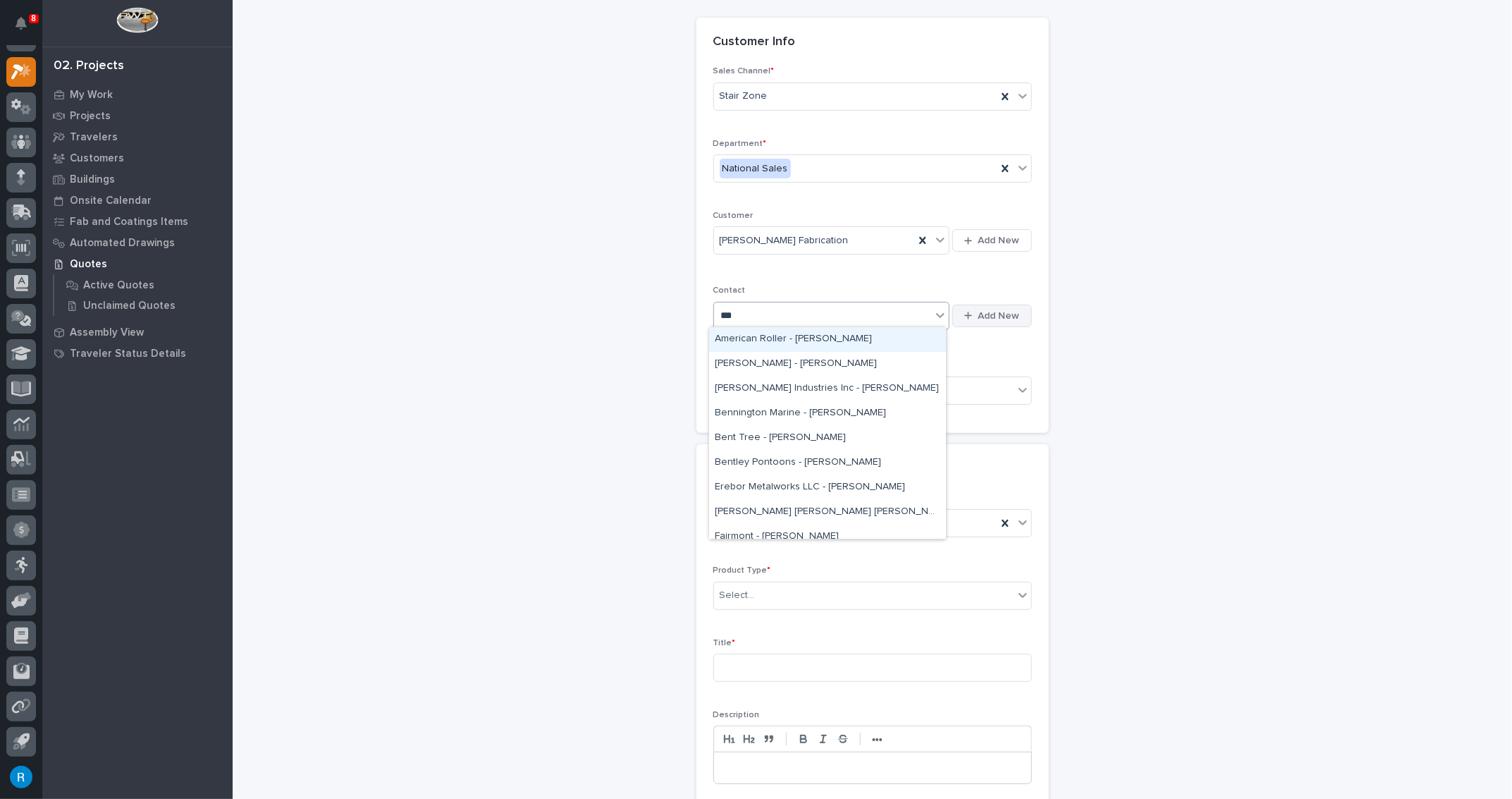
type input "***"
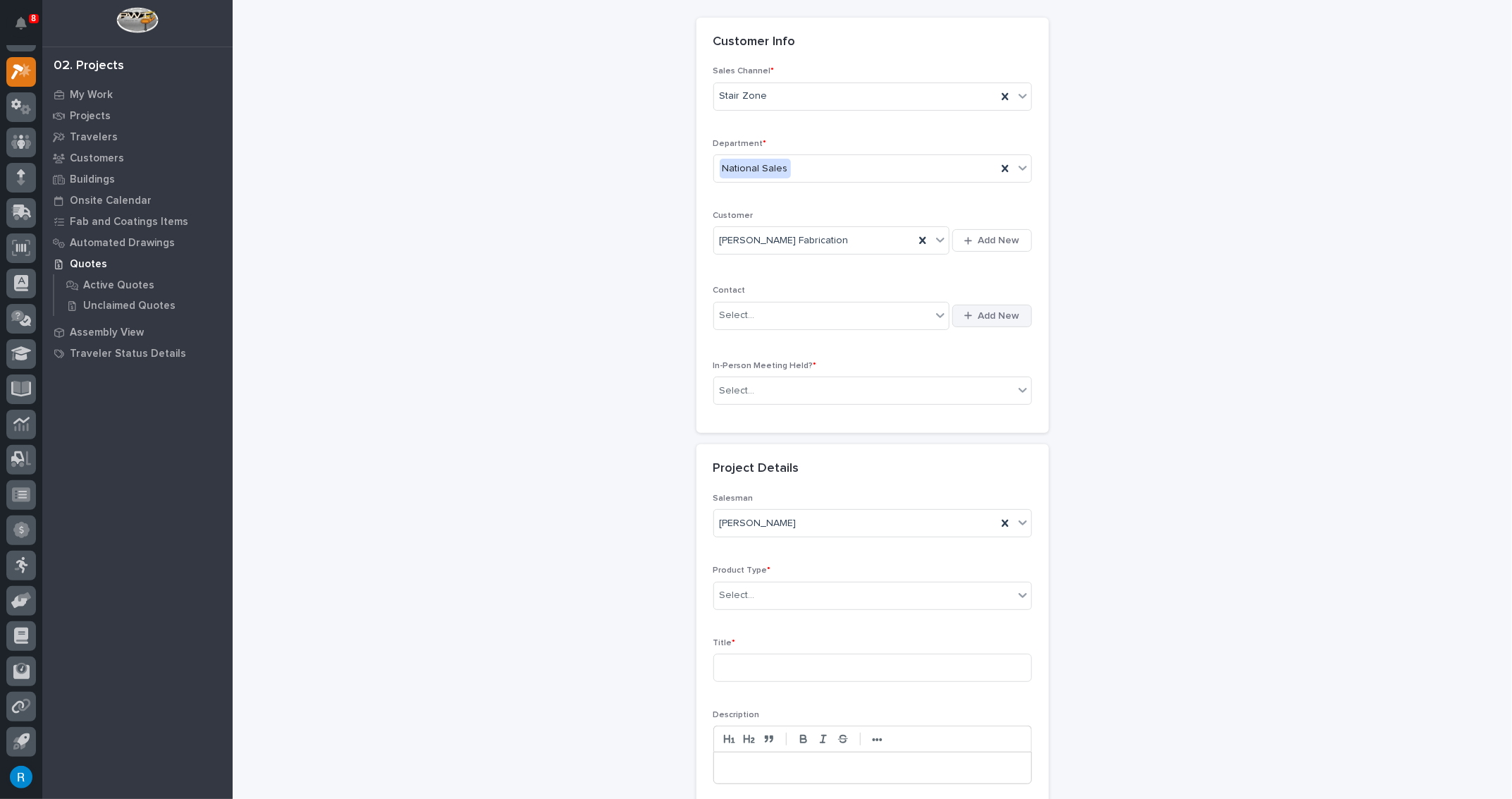
click at [998, 317] on span "Add New" at bounding box center [999, 316] width 41 height 13
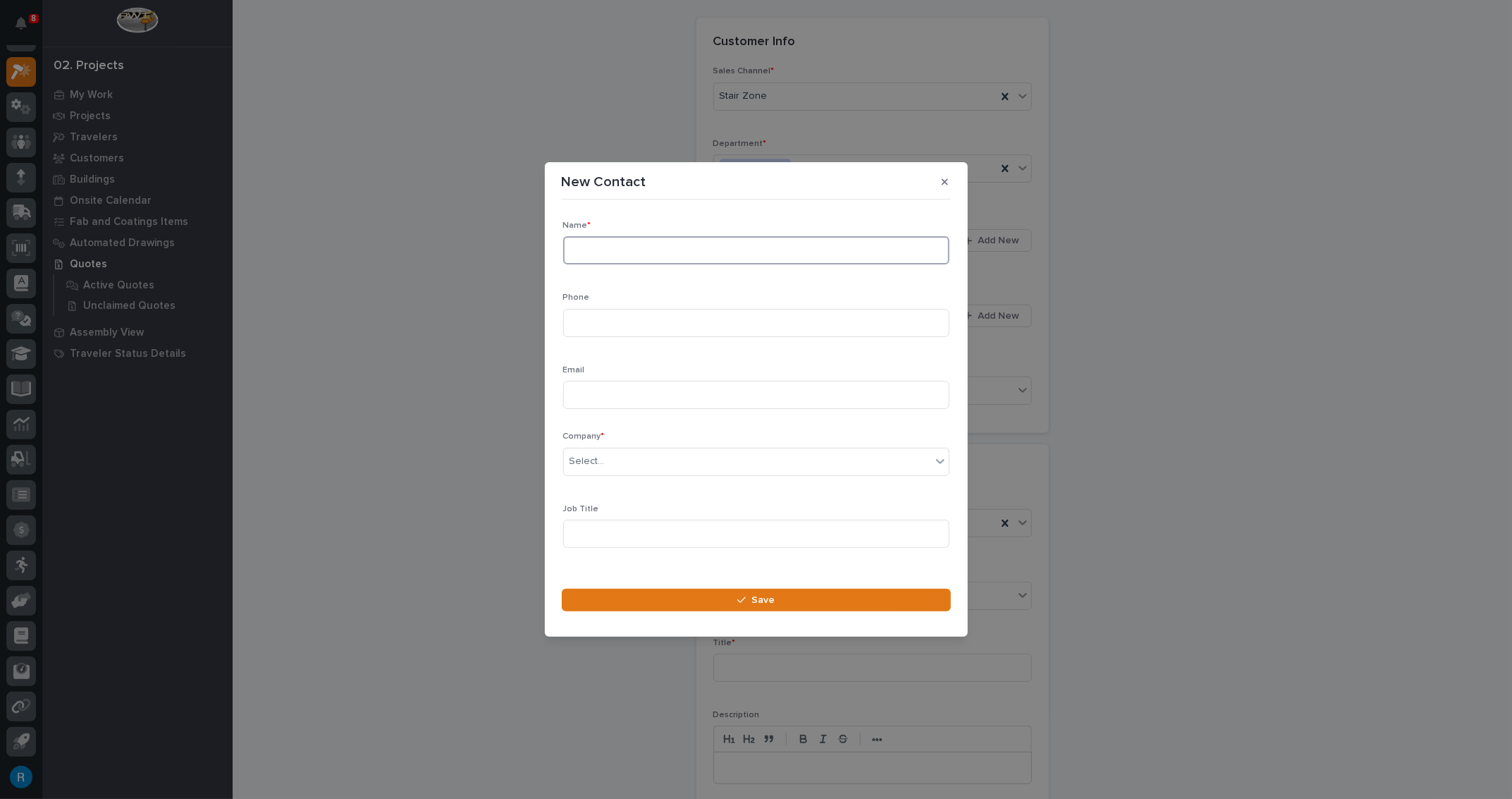
click at [581, 249] on input at bounding box center [756, 250] width 386 height 28
type input "[PERSON_NAME]"
type input "[PHONE_NUMBER]"
click at [579, 392] on input at bounding box center [756, 395] width 386 height 28
paste input "[EMAIL_ADDRESS][DOMAIN_NAME]"
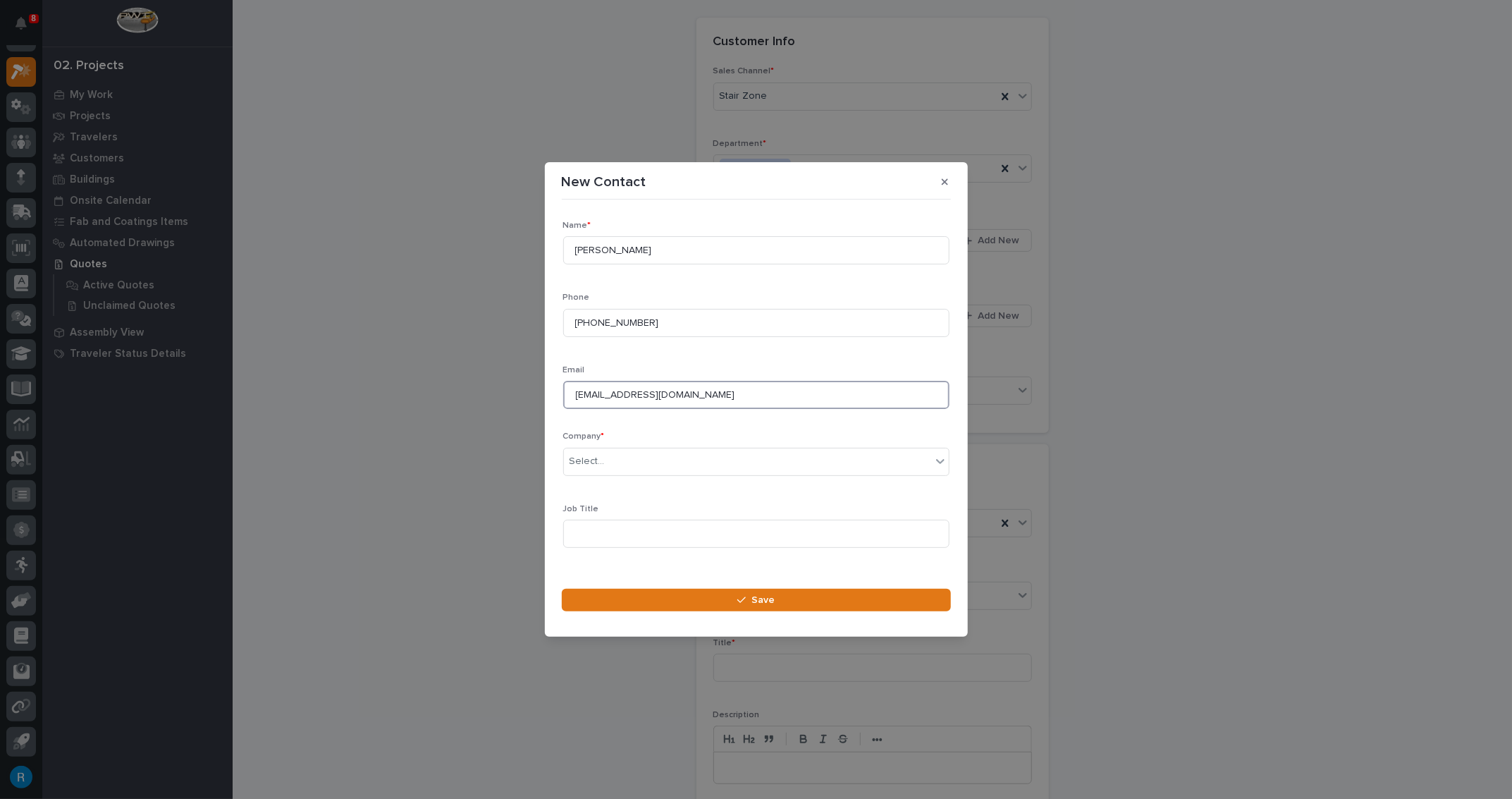
drag, startPoint x: 577, startPoint y: 396, endPoint x: 554, endPoint y: 486, distance: 92.9
click at [577, 396] on input "[EMAIL_ADDRESS][DOMAIN_NAME]" at bounding box center [756, 395] width 386 height 28
type input "[EMAIL_ADDRESS][DOMAIN_NAME]"
drag, startPoint x: 628, startPoint y: 249, endPoint x: 542, endPoint y: 240, distance: 86.5
click at [542, 240] on div "New Contact Loading... Saving… Loading... Saving… Loading... Saving… Name * [PE…" at bounding box center [756, 399] width 1512 height 799
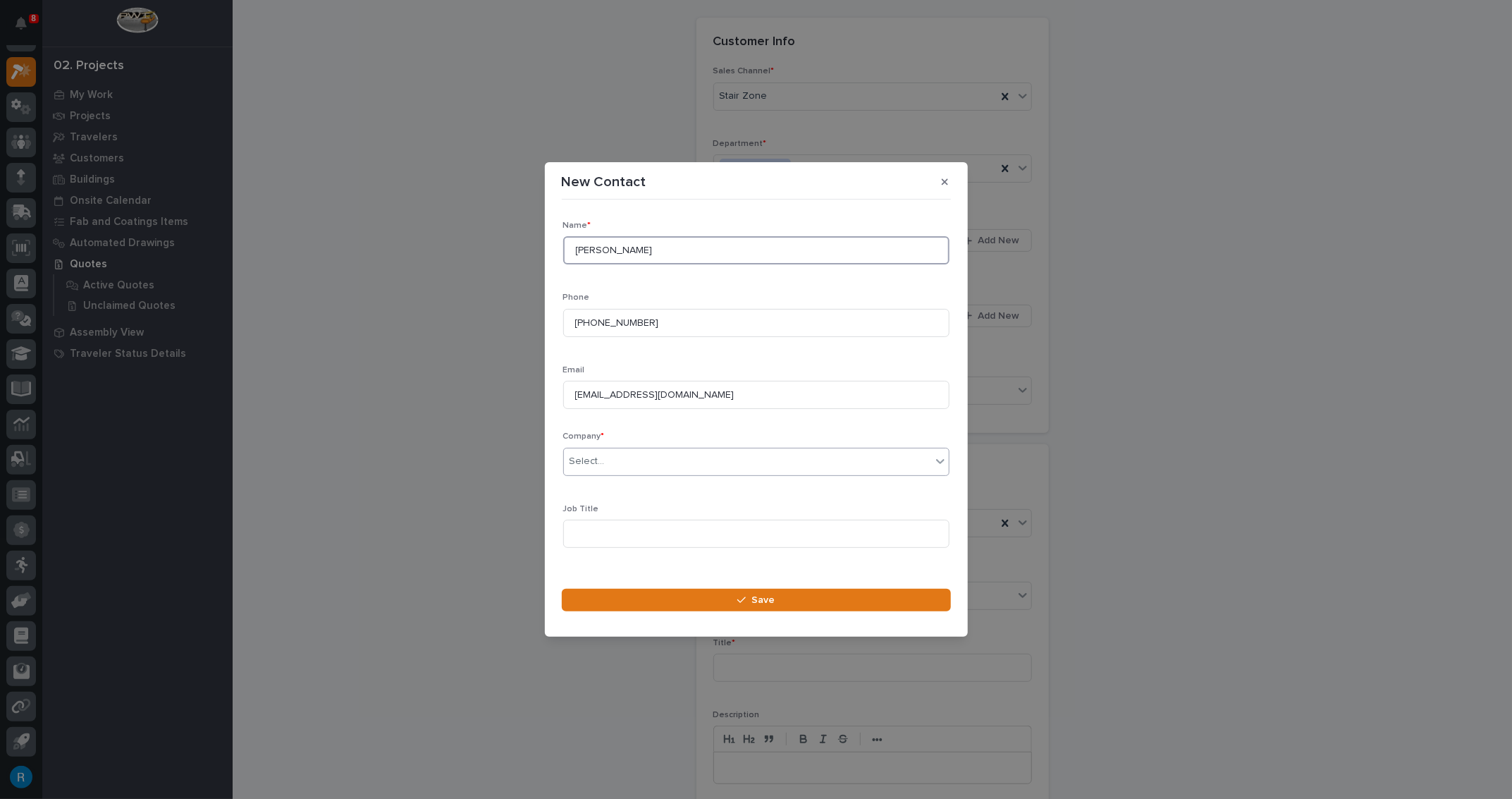
type input "[PERSON_NAME]"
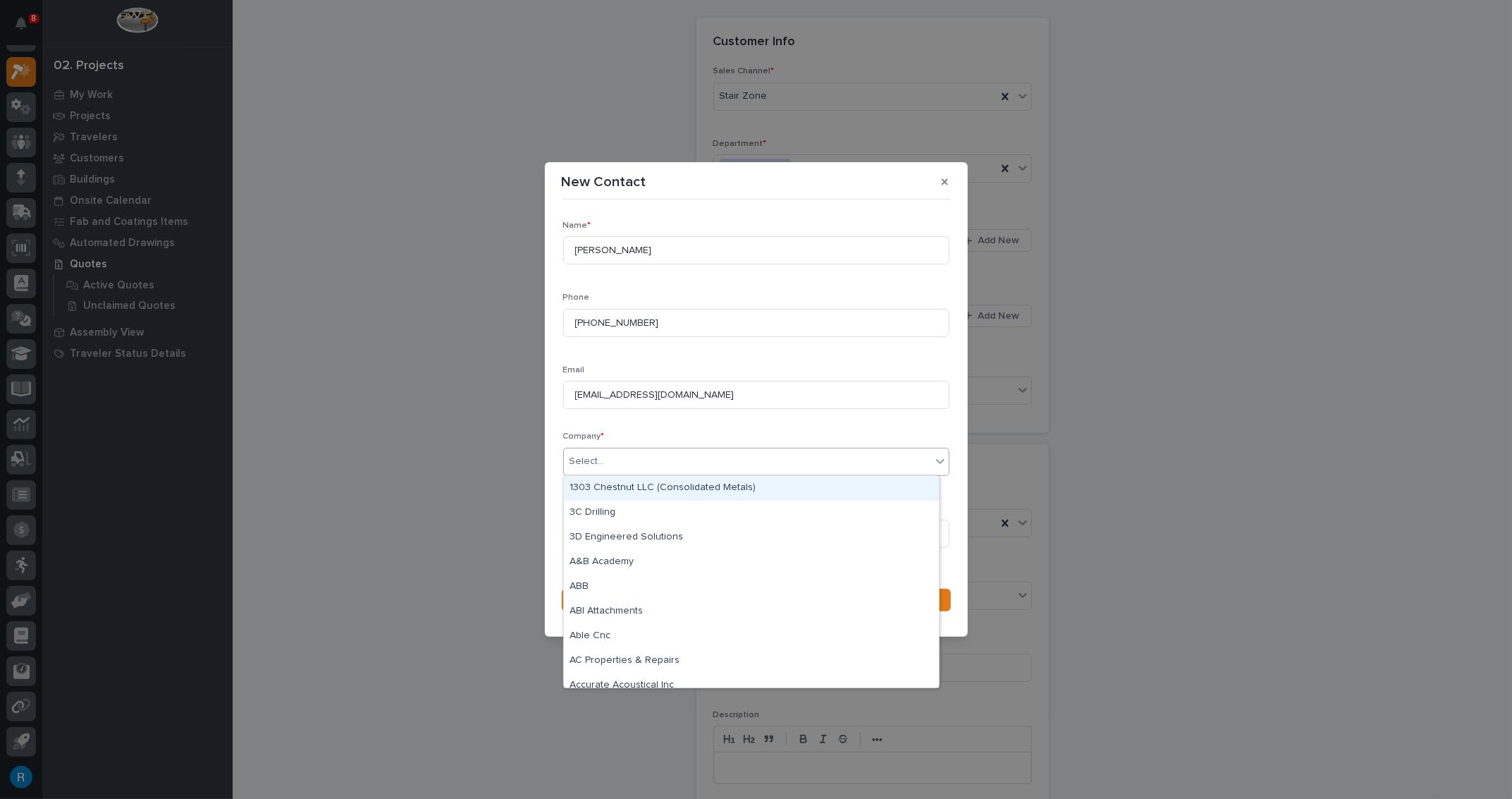
click at [595, 463] on div "Select..." at bounding box center [588, 461] width 36 height 15
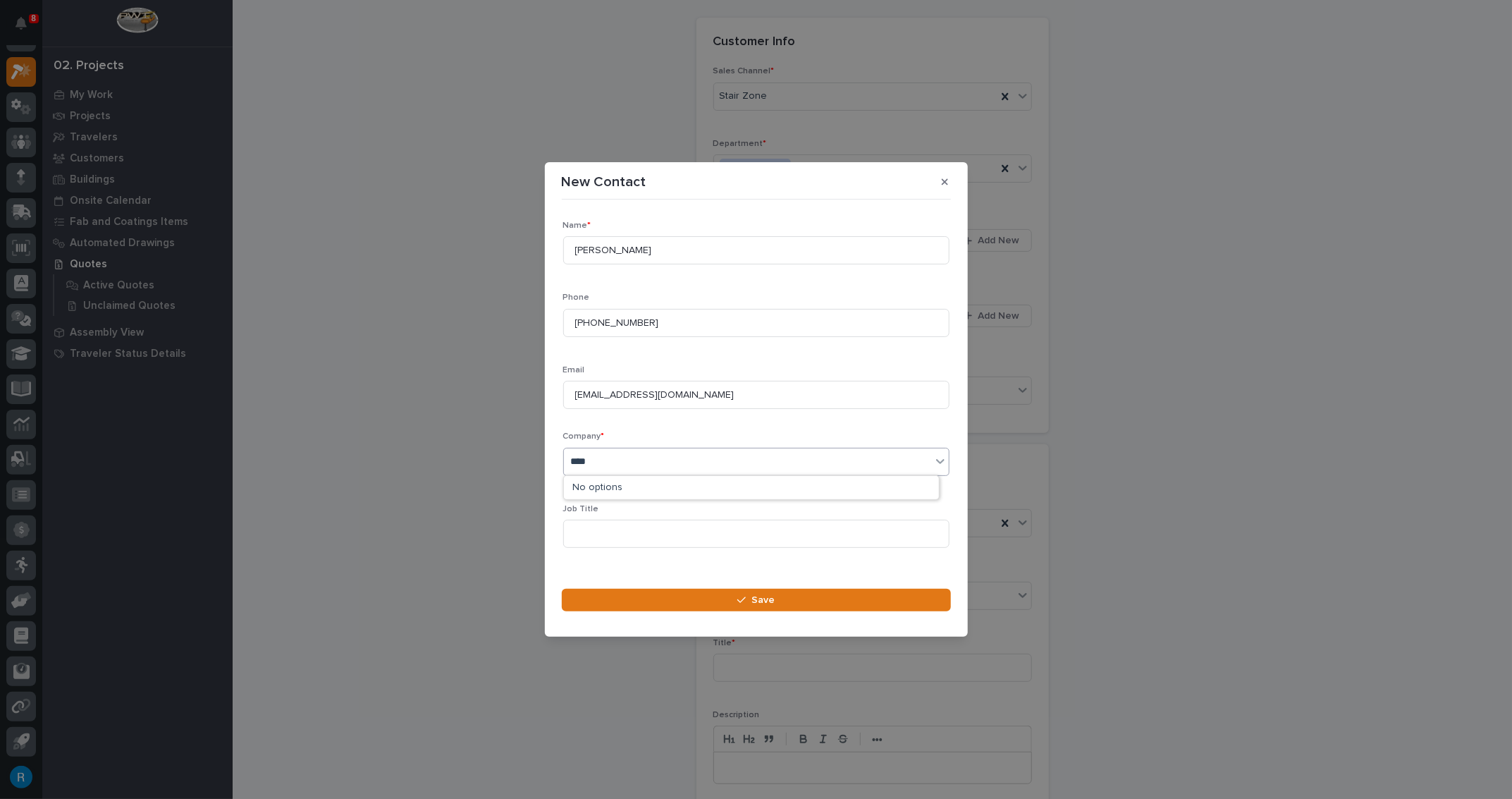
type input "*****"
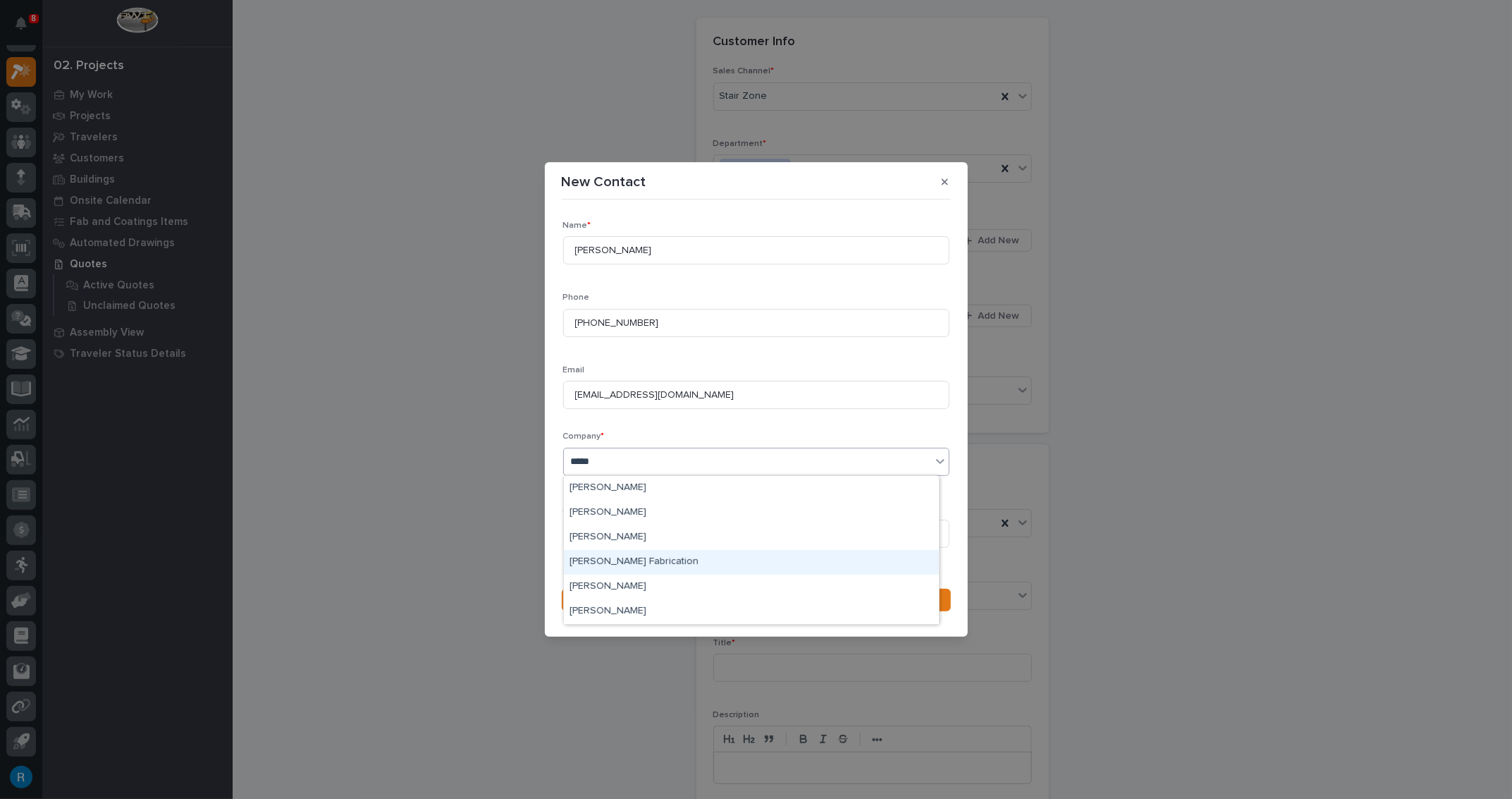
click at [611, 564] on div "[PERSON_NAME] Fabrication" at bounding box center [751, 562] width 375 height 25
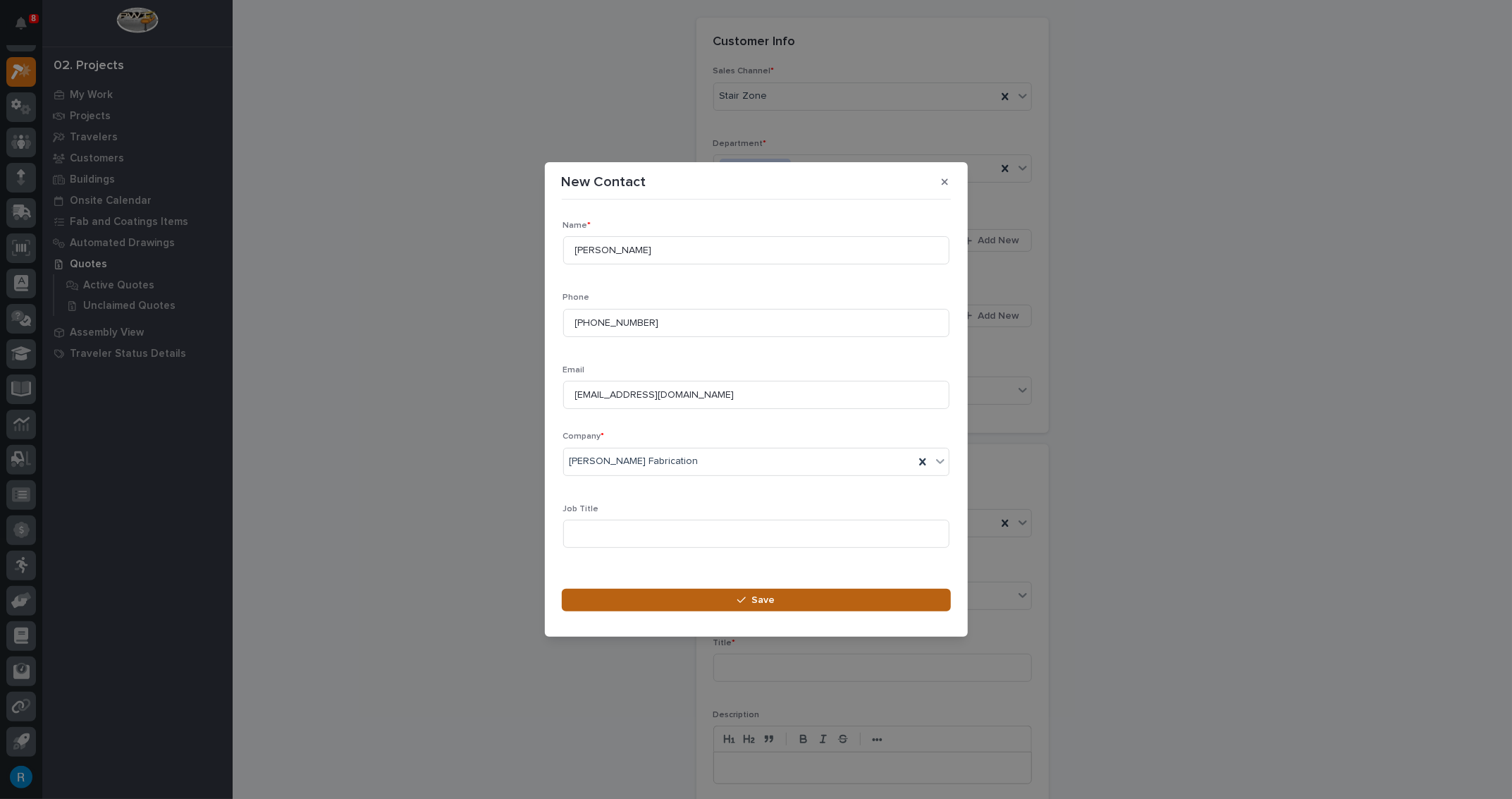
click at [763, 600] on span "Save" at bounding box center [763, 600] width 23 height 13
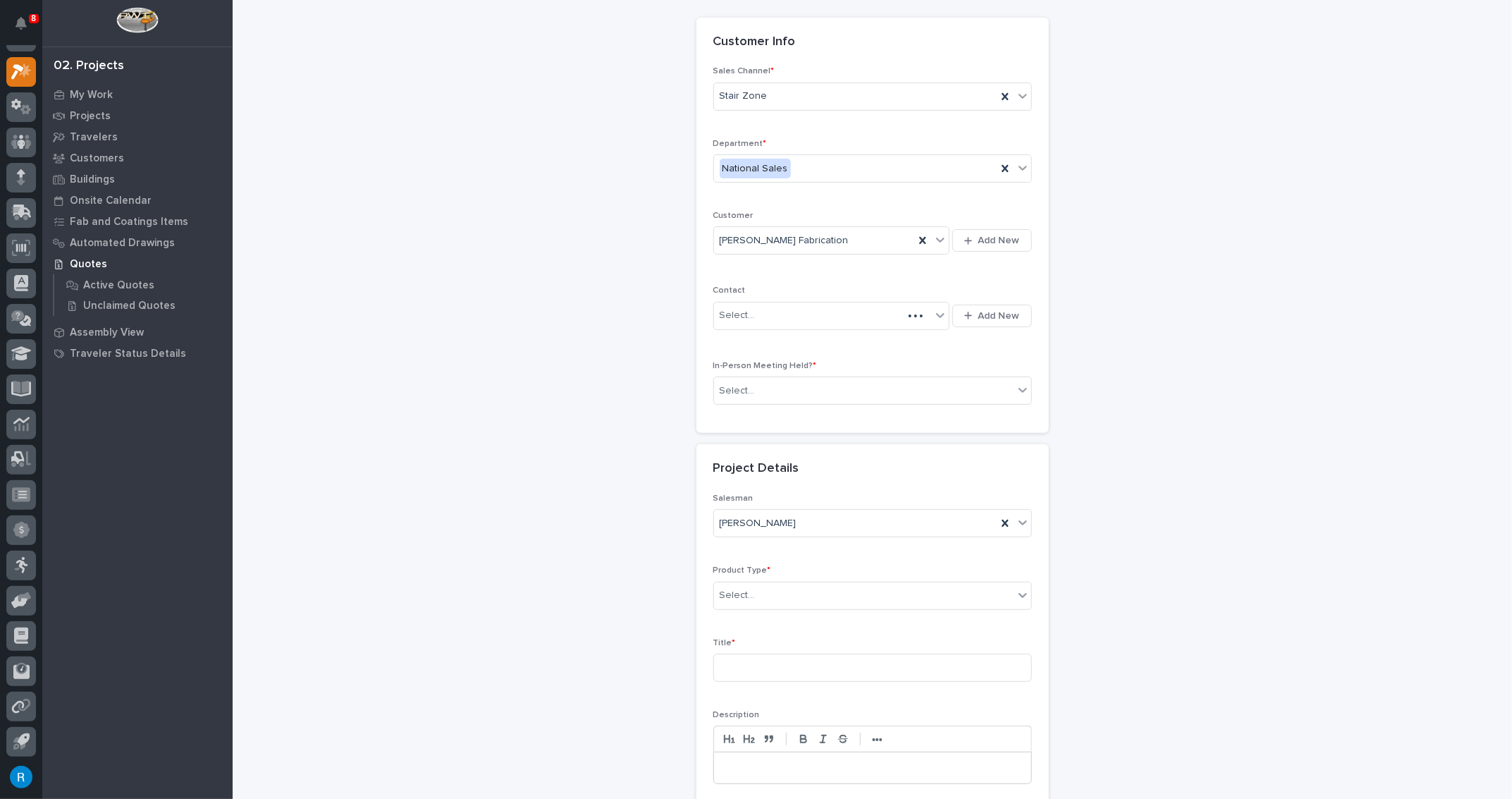
scroll to position [77, 0]
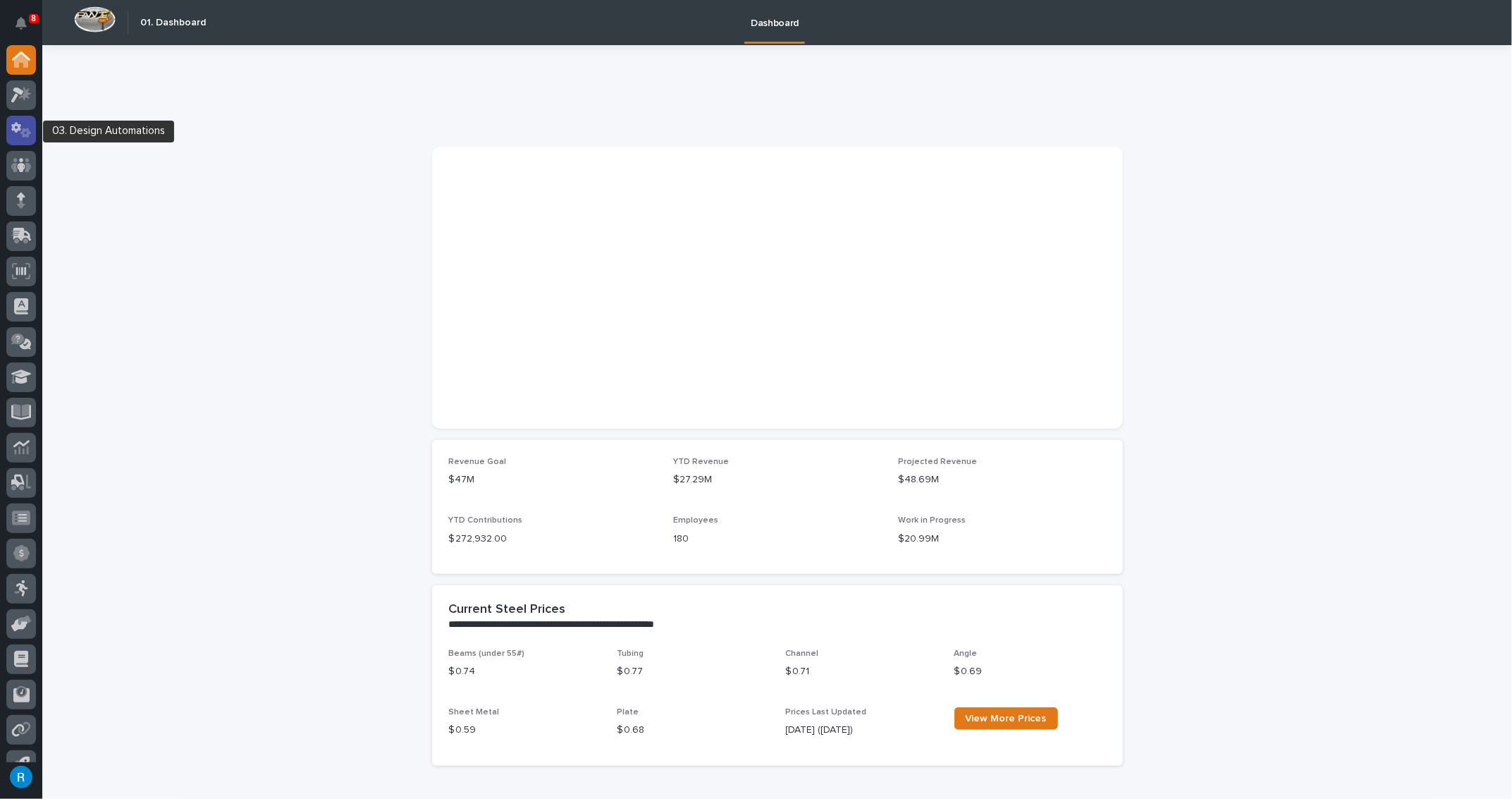
click at [16, 130] on icon at bounding box center [16, 127] width 10 height 11
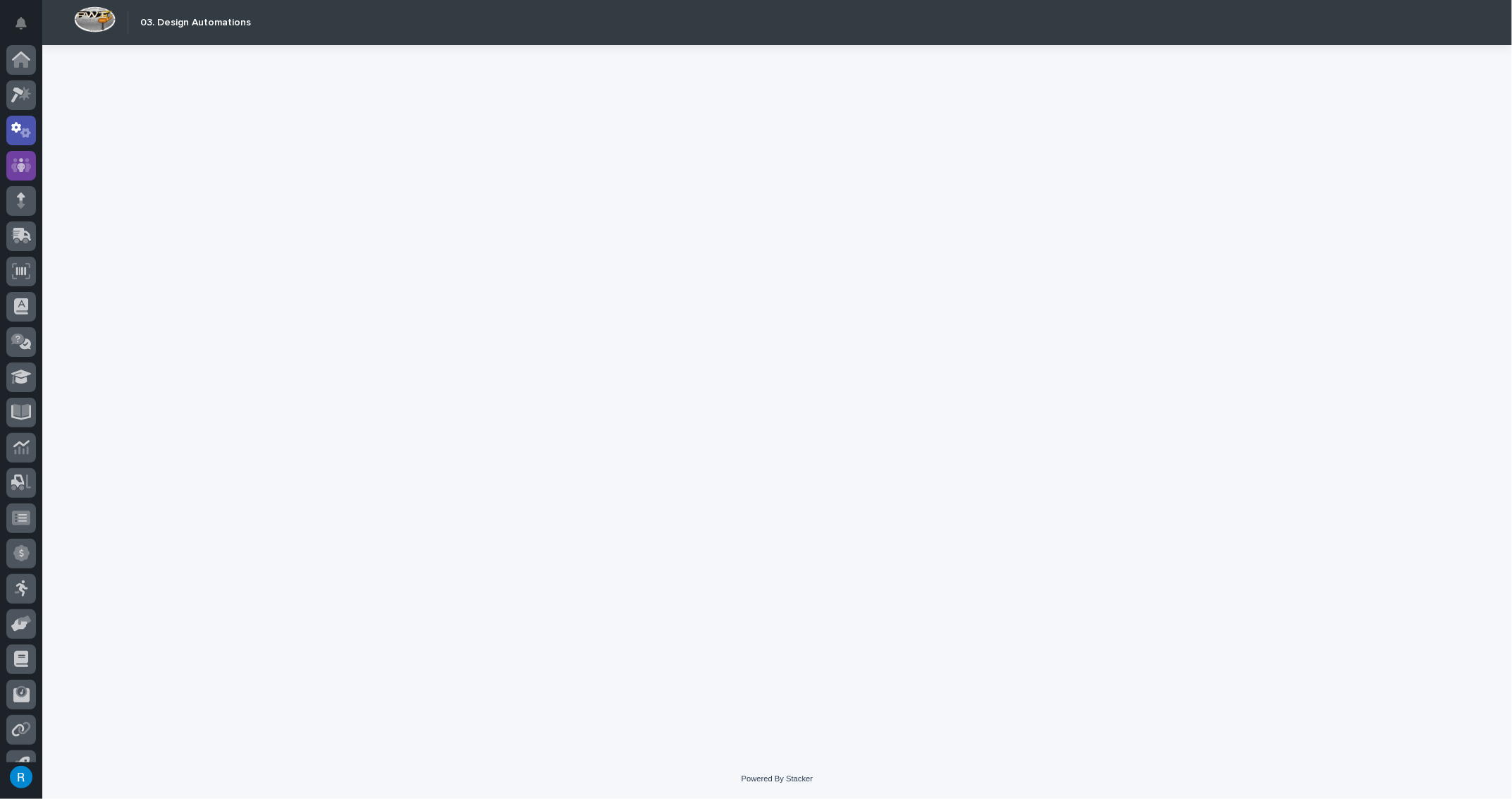
scroll to position [23, 0]
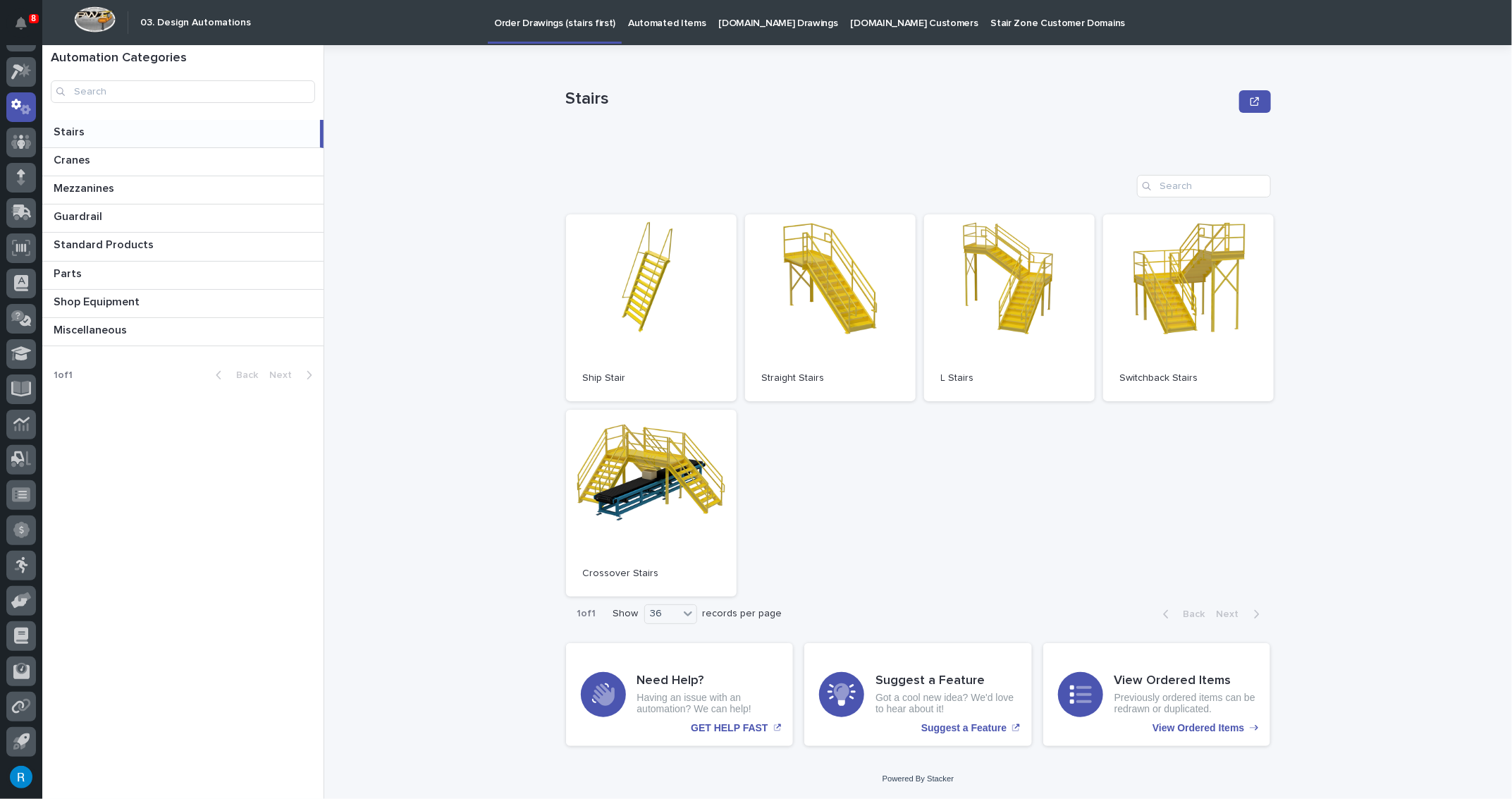
click at [764, 27] on p "StairZone.com Drawings" at bounding box center [778, 15] width 119 height 30
